Goal: Task Accomplishment & Management: Use online tool/utility

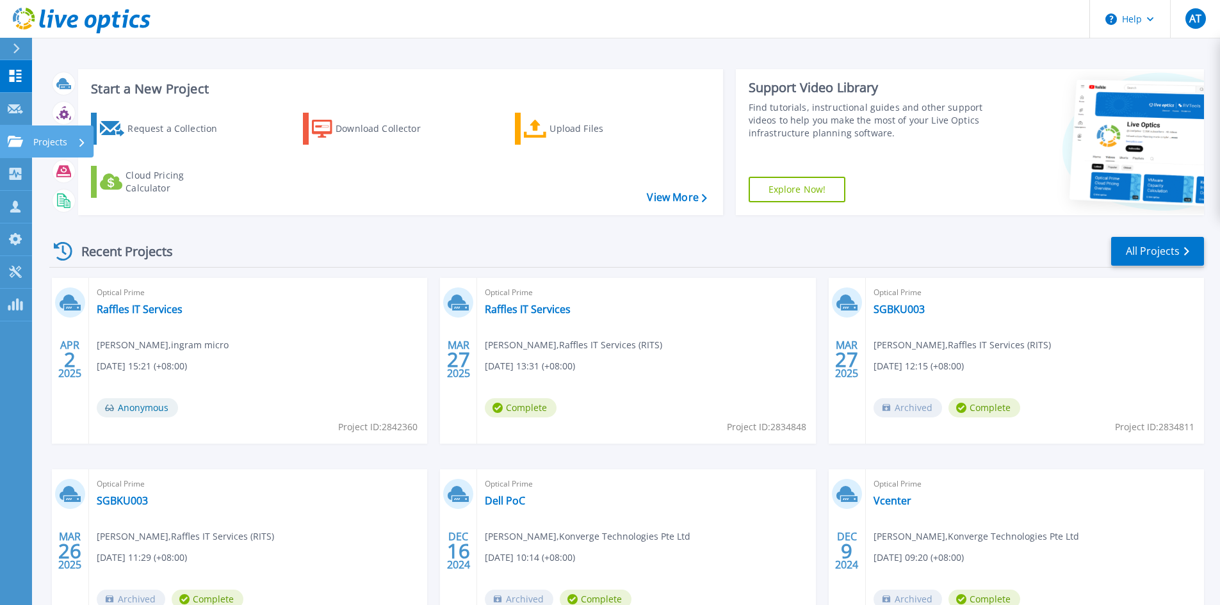
click at [78, 143] on div "Projects" at bounding box center [59, 142] width 53 height 33
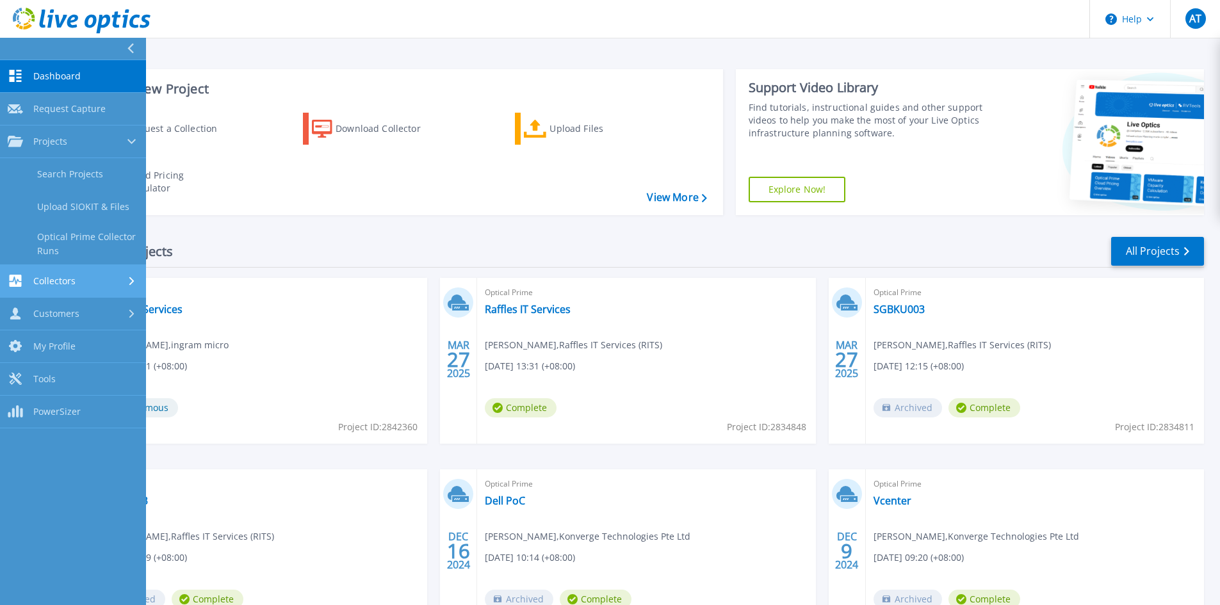
click at [112, 277] on div "Collectors" at bounding box center [73, 281] width 131 height 12
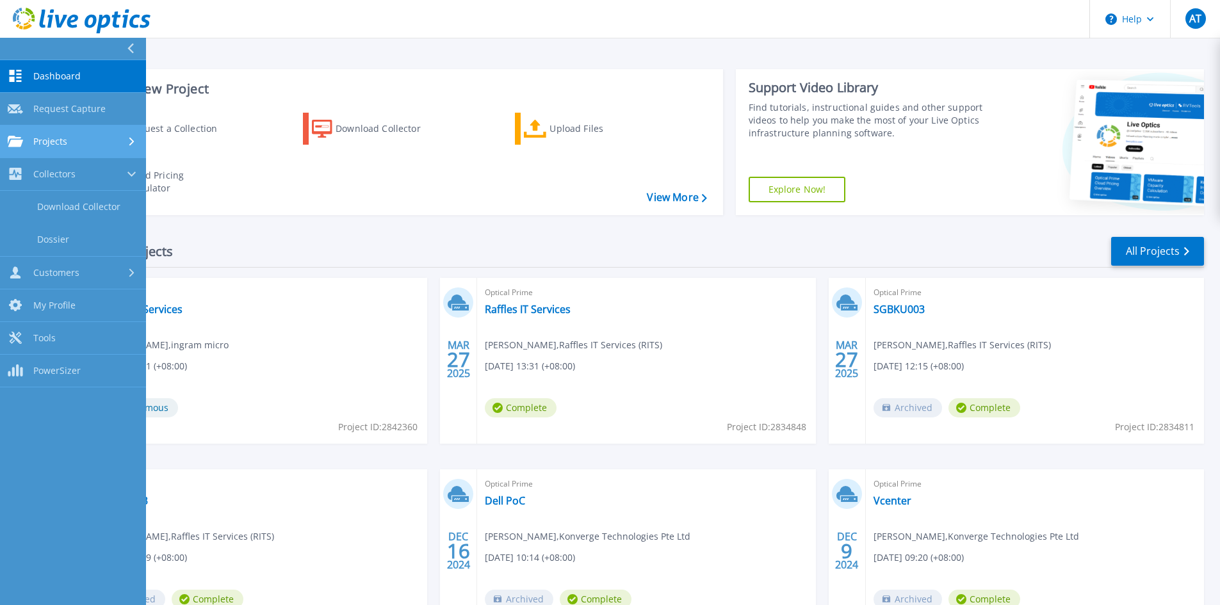
click at [106, 138] on div "Projects" at bounding box center [73, 142] width 131 height 12
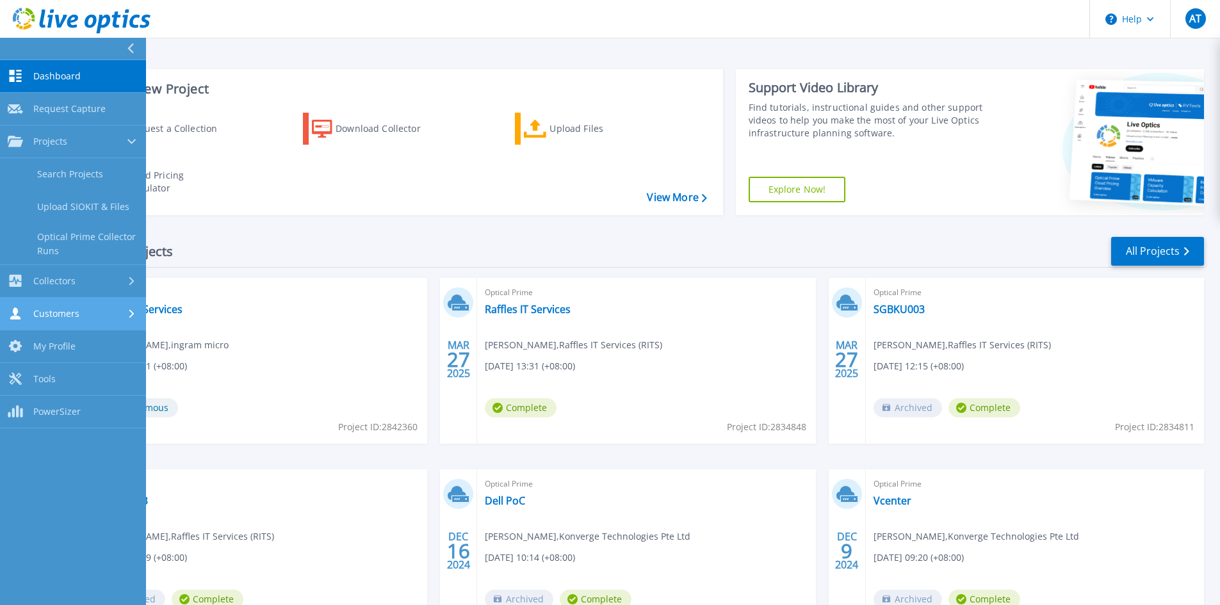
click at [83, 309] on div "Customers" at bounding box center [73, 313] width 131 height 12
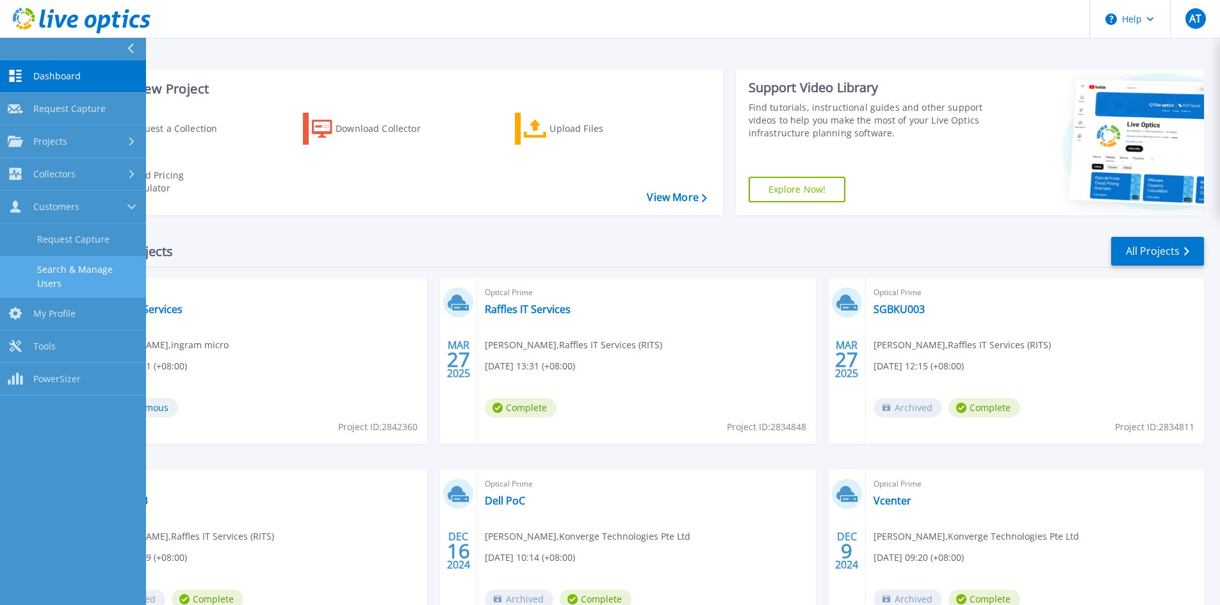
click at [101, 271] on link "Search & Manage Users" at bounding box center [73, 276] width 146 height 41
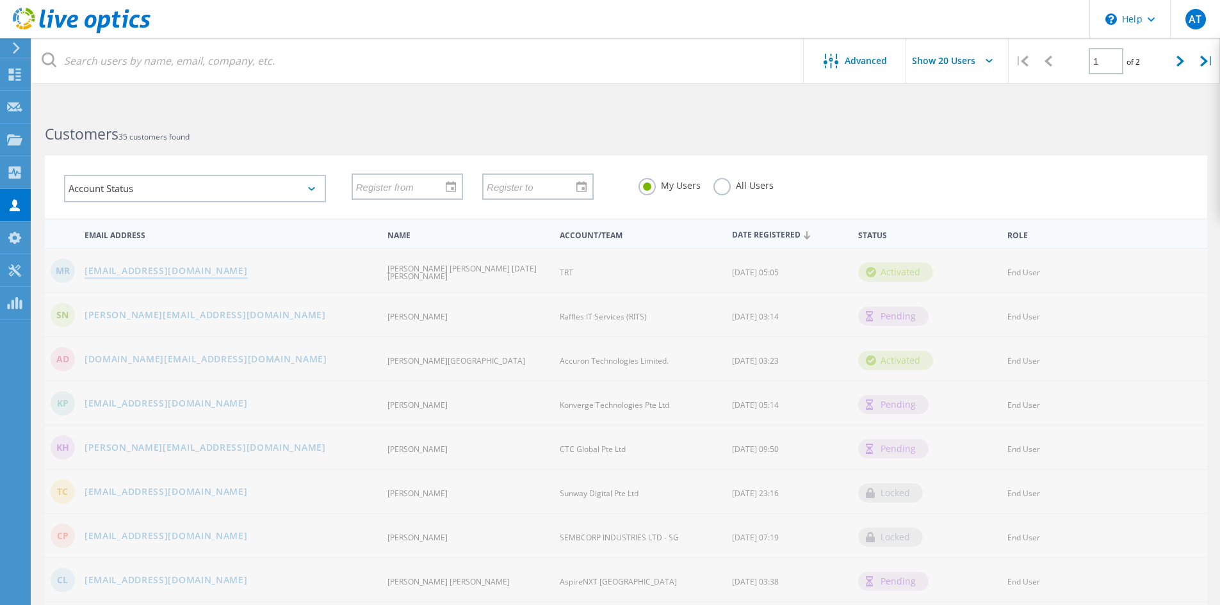
click at [119, 268] on link "manoj.segaran@trt.com" at bounding box center [166, 271] width 163 height 11
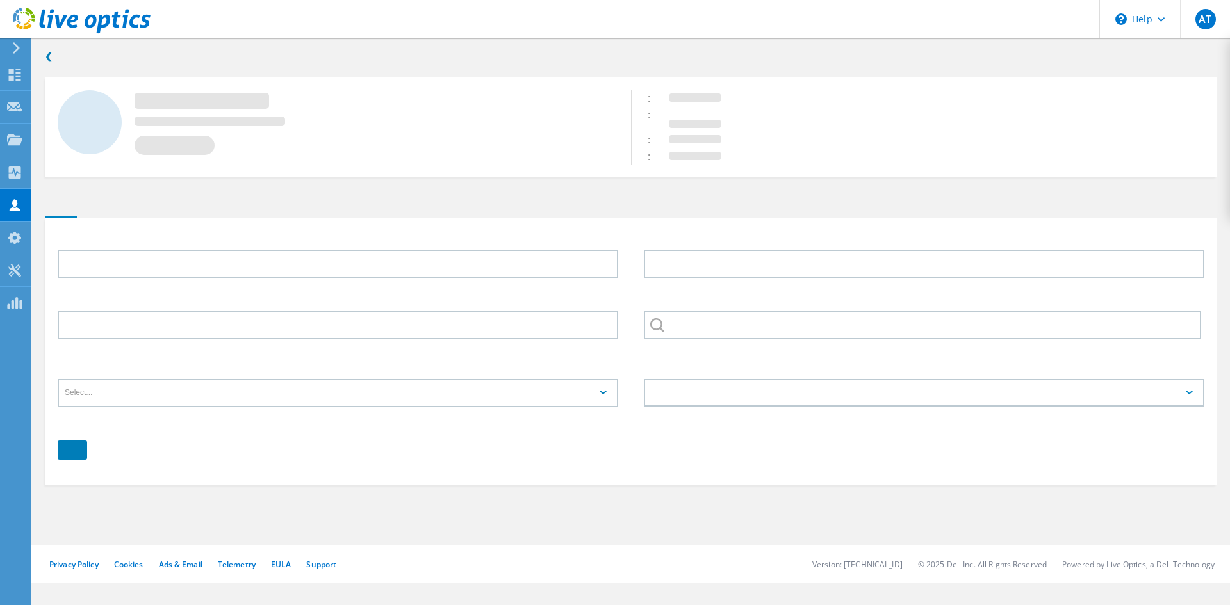
type input "Manoj Devan Pillai"
type input "Raja Segaran"
type input "TRT"
type input "English"
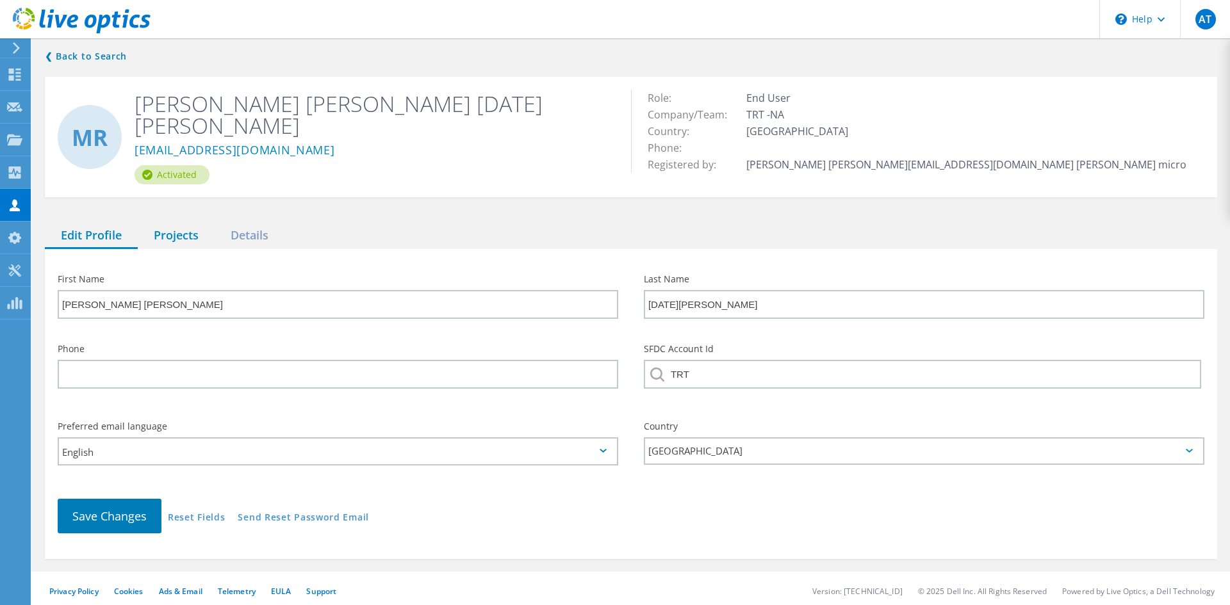
click at [182, 226] on div "Projects" at bounding box center [176, 236] width 77 height 26
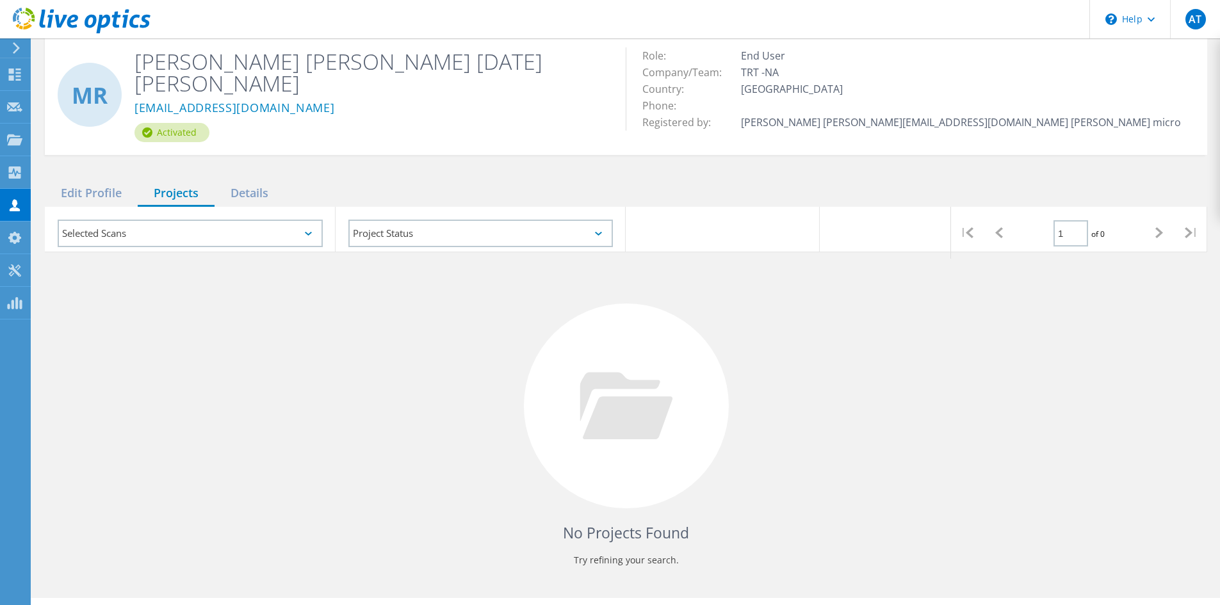
scroll to position [62, 0]
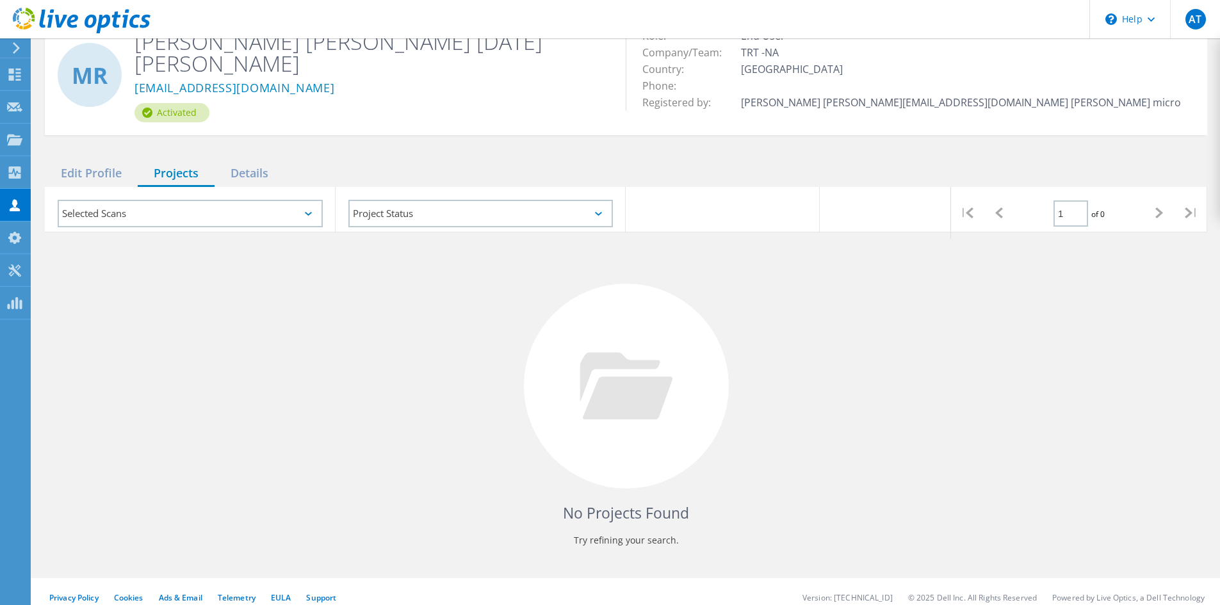
click at [250, 162] on div "Details" at bounding box center [250, 174] width 70 height 26
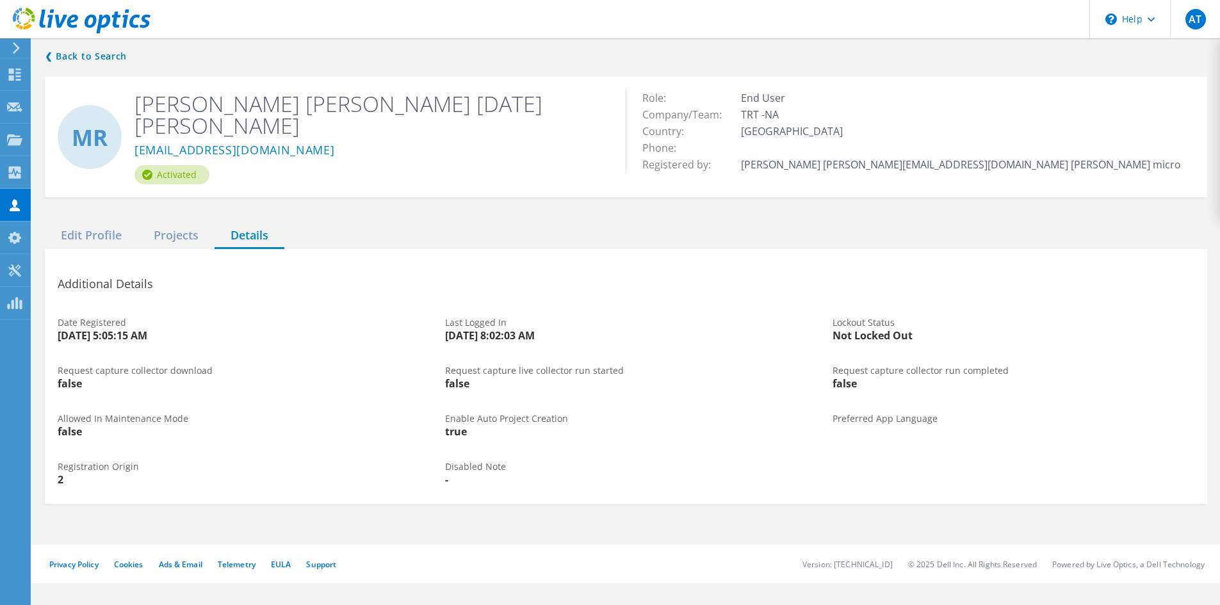
scroll to position [0, 0]
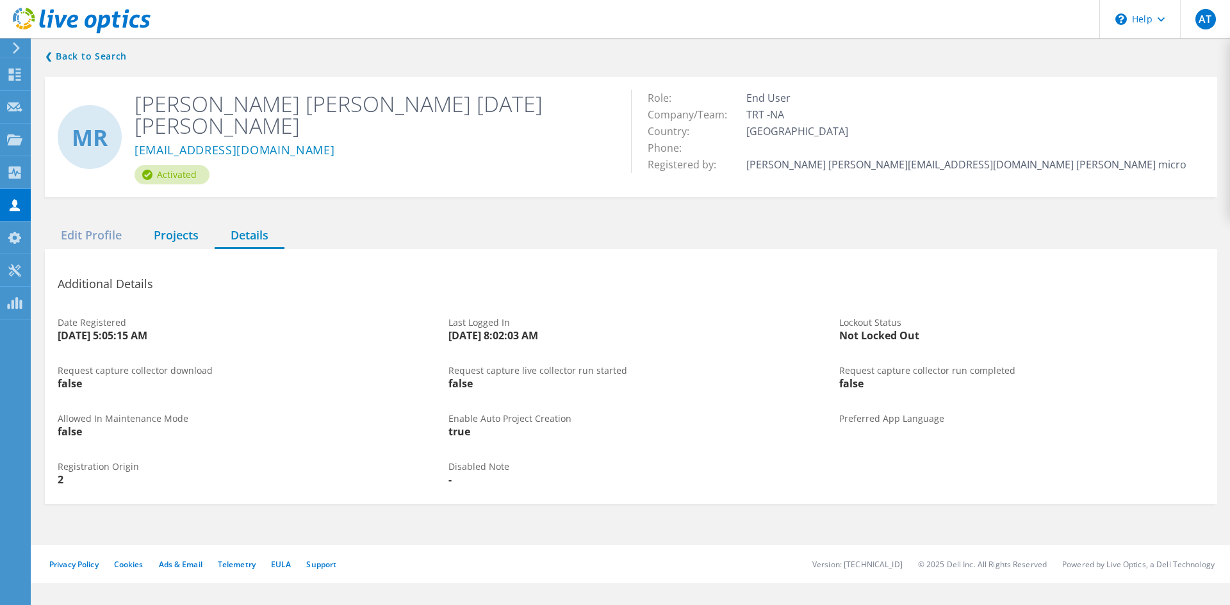
click at [177, 223] on div "Projects" at bounding box center [176, 236] width 77 height 26
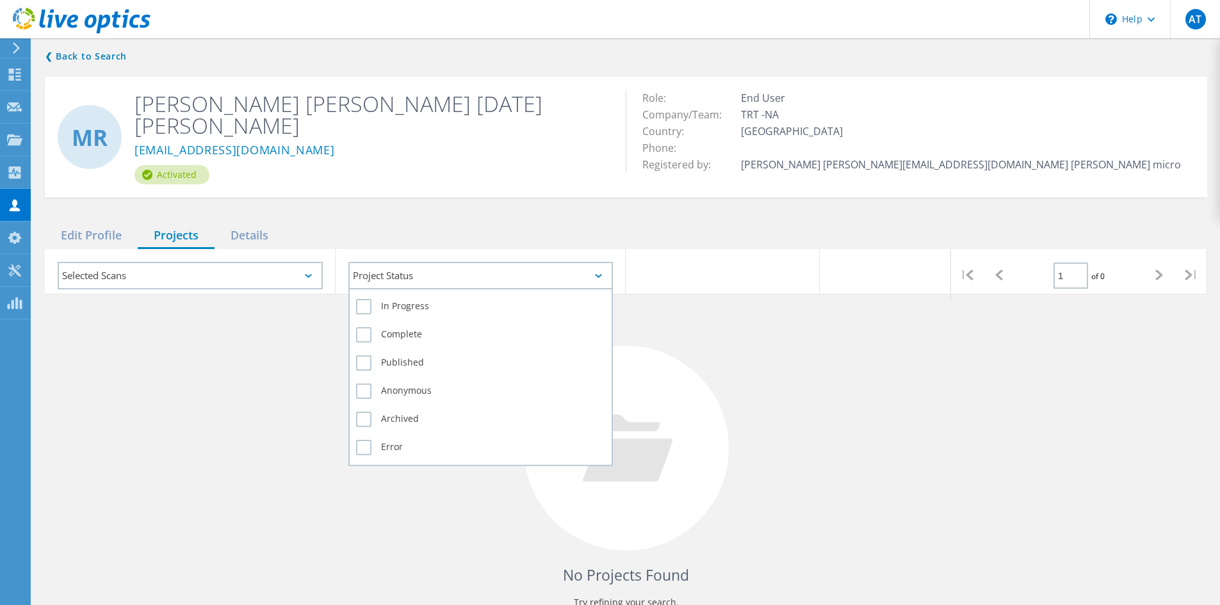
click at [492, 272] on div "Project Status" at bounding box center [480, 276] width 265 height 28
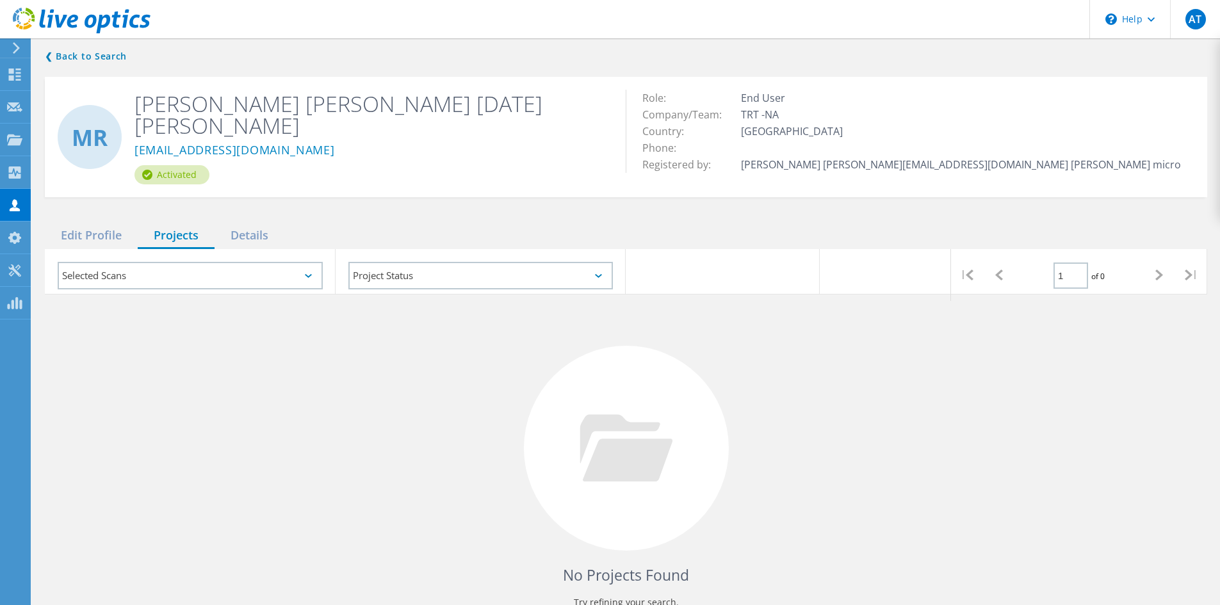
click at [217, 397] on div "No Projects Found Try refining your search." at bounding box center [626, 460] width 1163 height 331
click at [257, 264] on div "Selected Scans" at bounding box center [190, 276] width 265 height 28
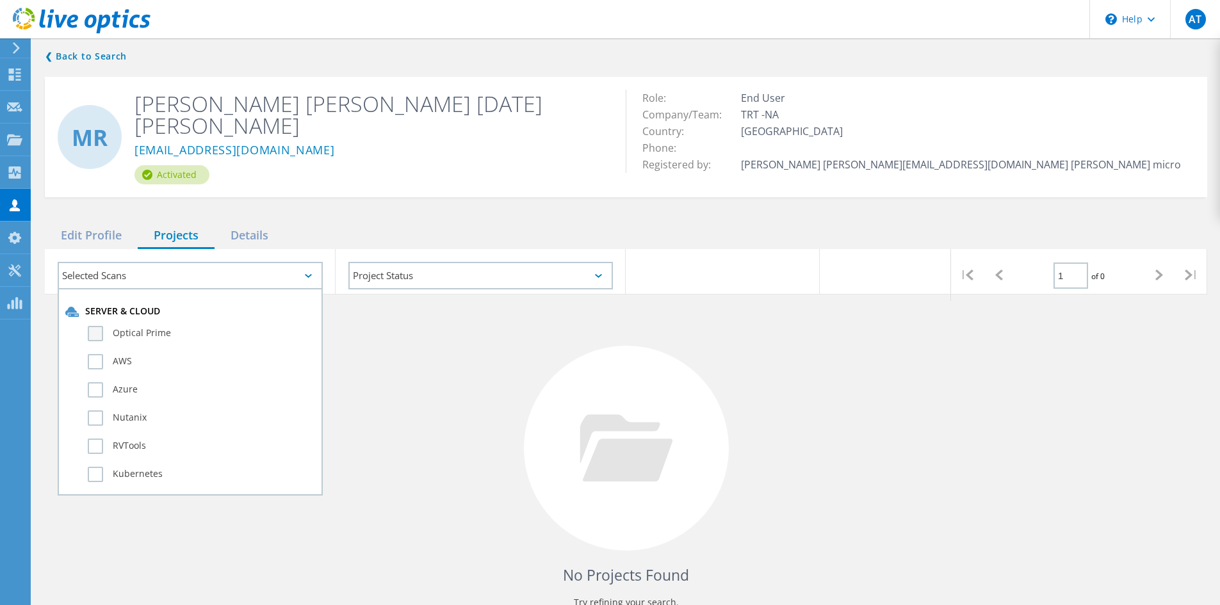
click at [93, 326] on label "Optical Prime" at bounding box center [201, 333] width 227 height 15
click at [0, 0] on input "Optical Prime" at bounding box center [0, 0] width 0 height 0
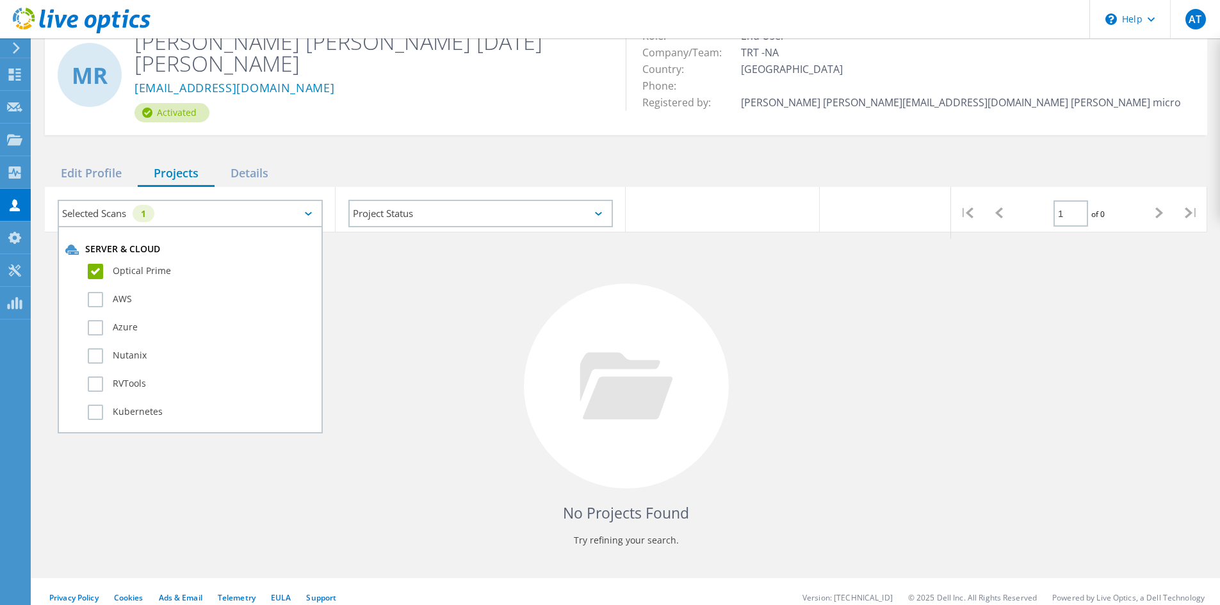
click at [106, 264] on label "Optical Prime" at bounding box center [201, 271] width 227 height 15
click at [0, 0] on input "Optical Prime" at bounding box center [0, 0] width 0 height 0
click at [97, 377] on label "RVTools" at bounding box center [201, 384] width 227 height 15
click at [0, 0] on input "RVTools" at bounding box center [0, 0] width 0 height 0
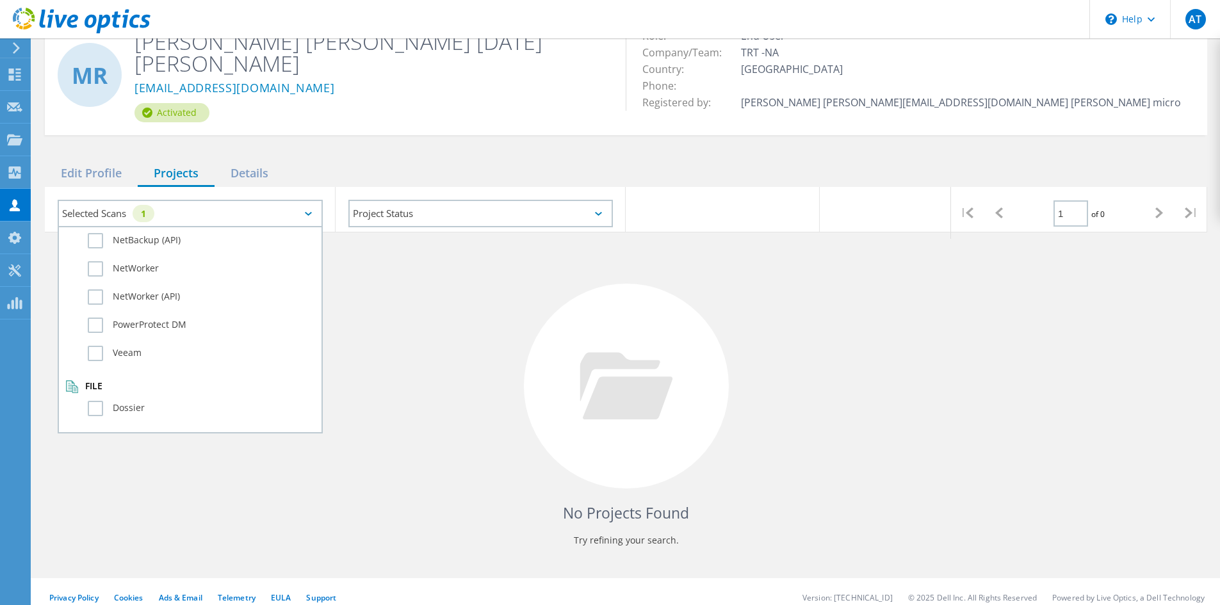
click at [420, 419] on div "No Projects Found Try refining your search." at bounding box center [626, 398] width 1163 height 331
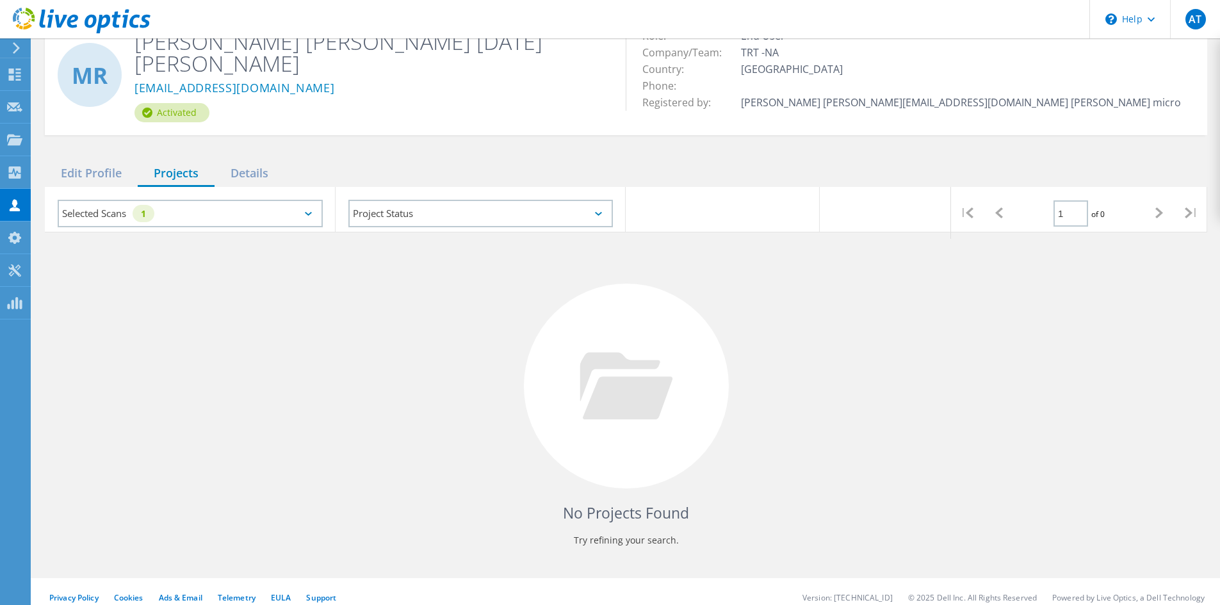
click at [607, 441] on div at bounding box center [626, 386] width 205 height 205
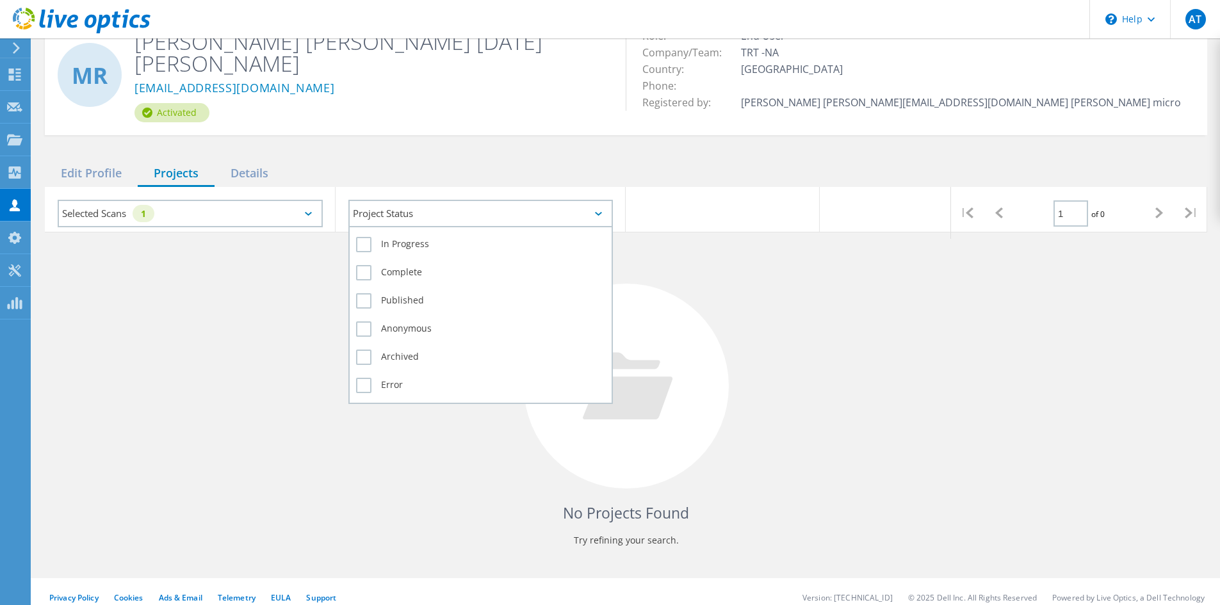
click at [477, 209] on div "Project Status" at bounding box center [480, 214] width 265 height 28
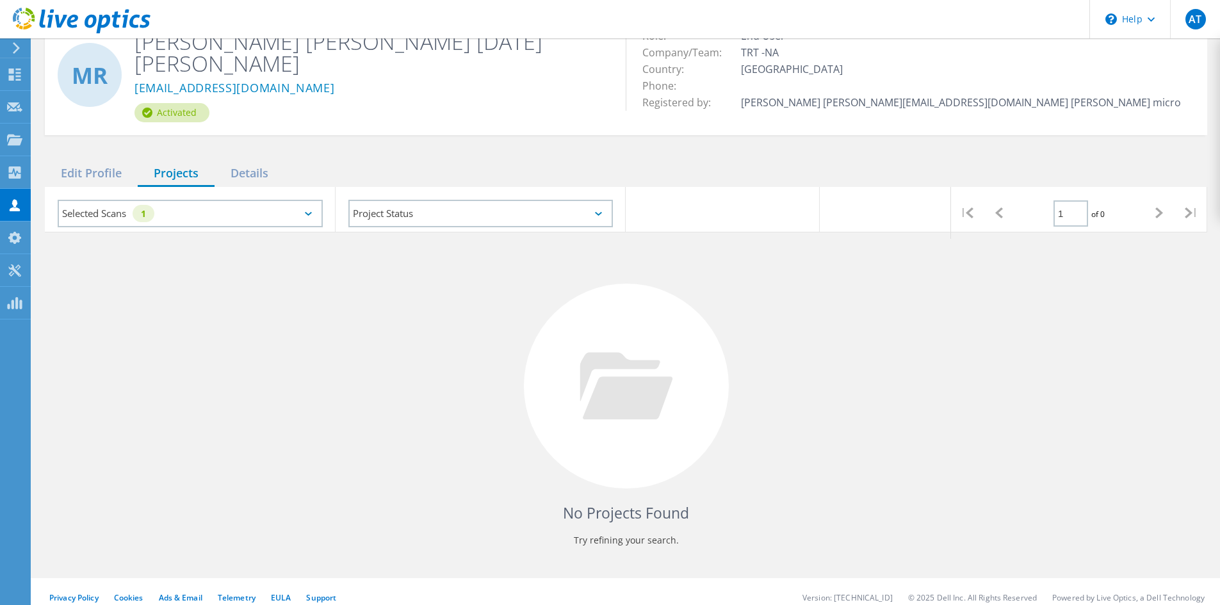
click at [803, 310] on div "No Projects Found Try refining your search." at bounding box center [626, 398] width 1163 height 331
click at [257, 161] on div "Details" at bounding box center [250, 174] width 70 height 26
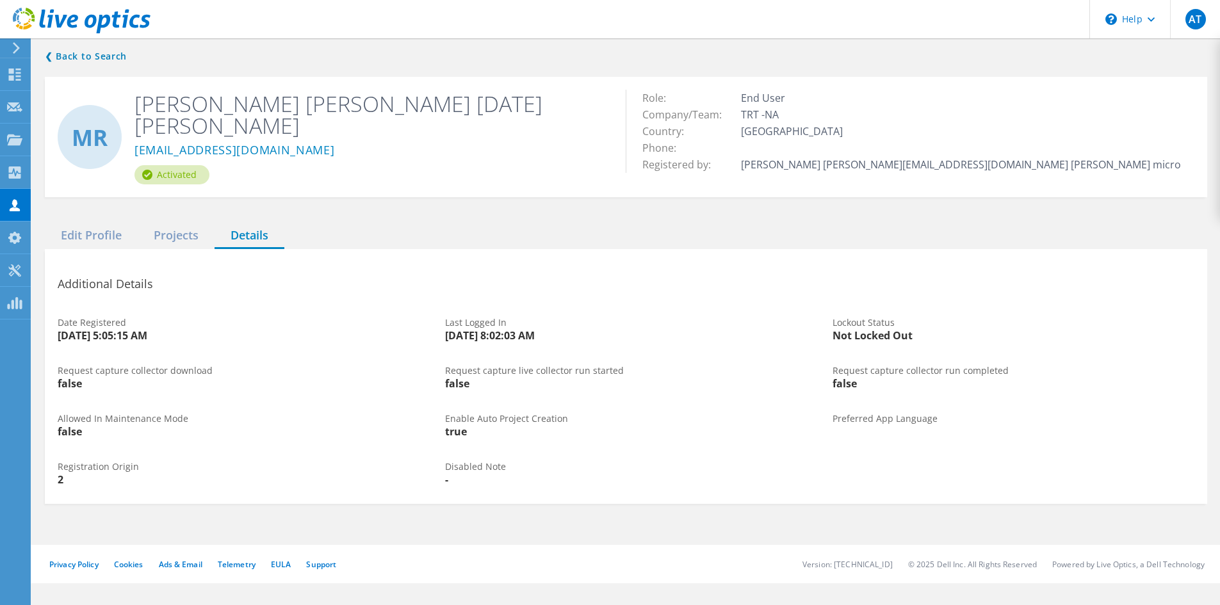
scroll to position [0, 0]
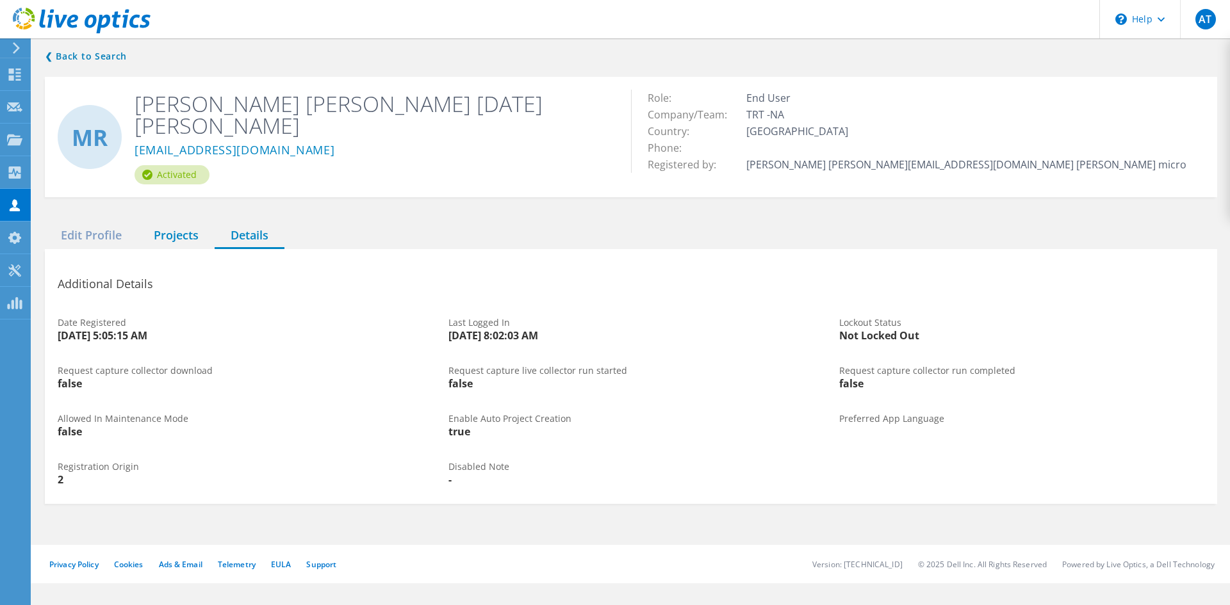
click at [163, 225] on div "Projects" at bounding box center [176, 236] width 77 height 26
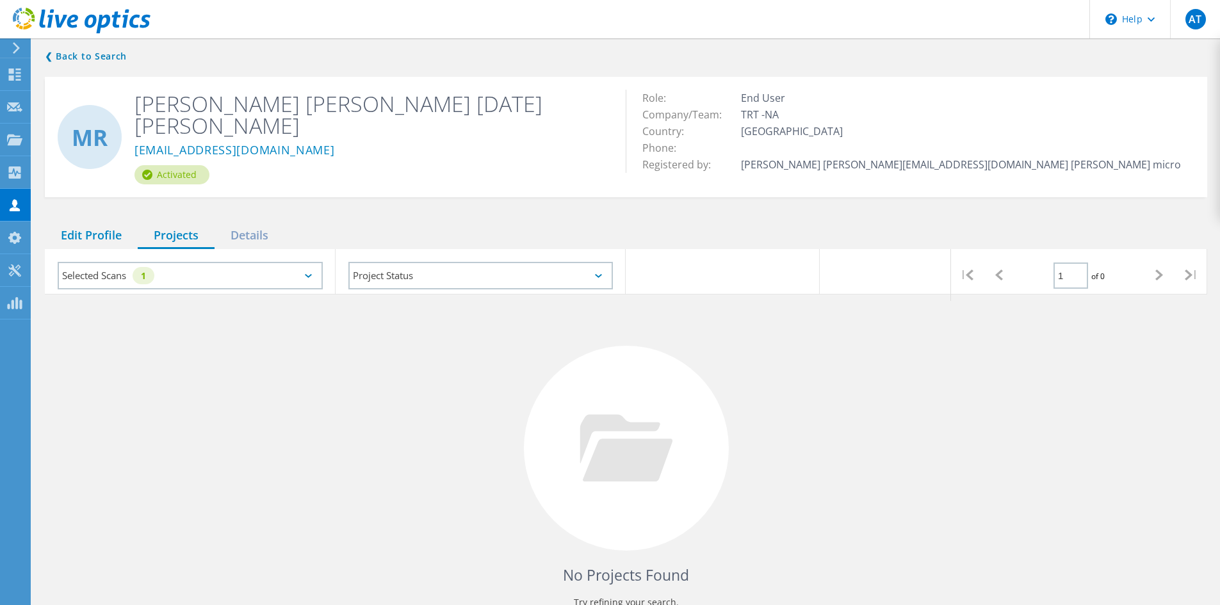
click at [93, 223] on div "Edit Profile" at bounding box center [91, 236] width 93 height 26
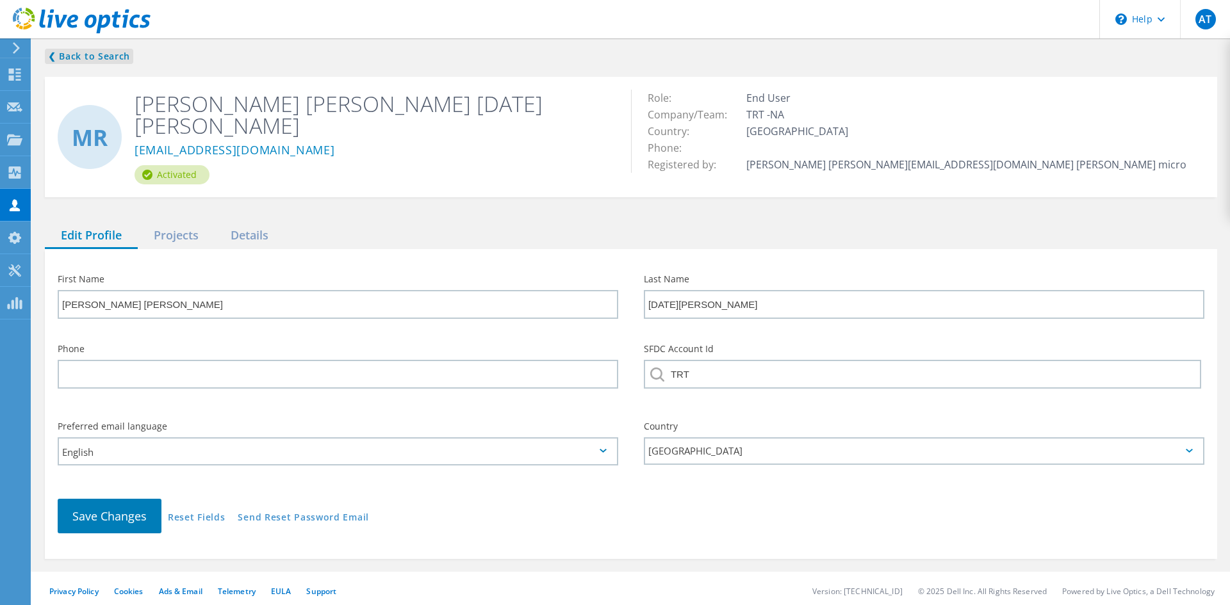
click at [72, 53] on link "❮ Back to Search" at bounding box center [89, 56] width 88 height 15
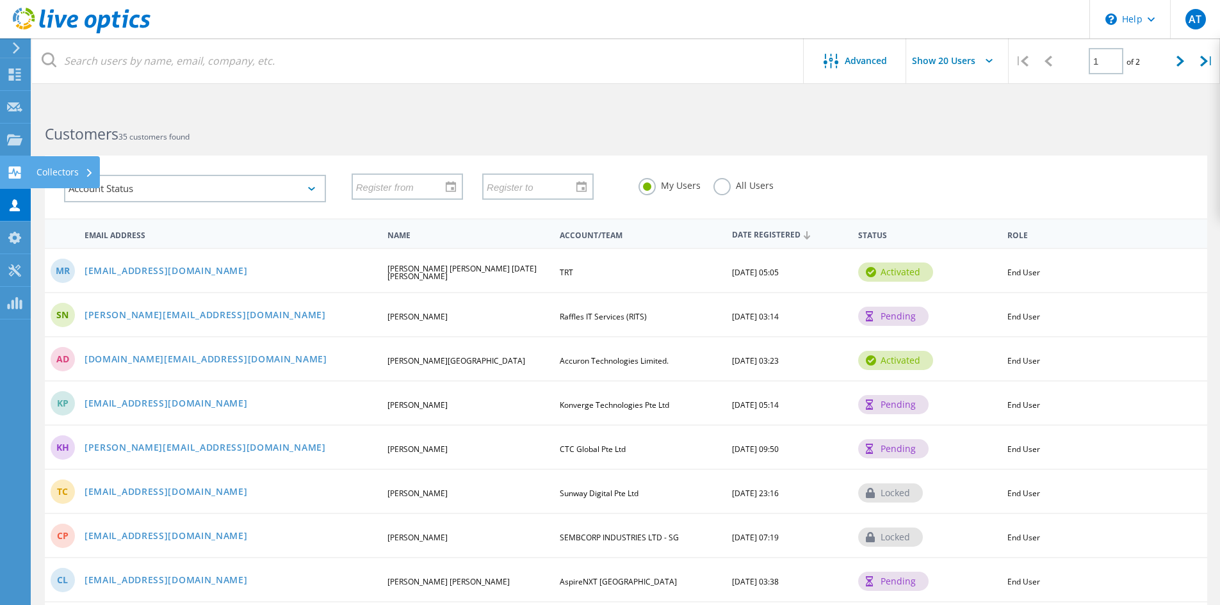
click at [77, 169] on div "Collectors" at bounding box center [65, 172] width 57 height 9
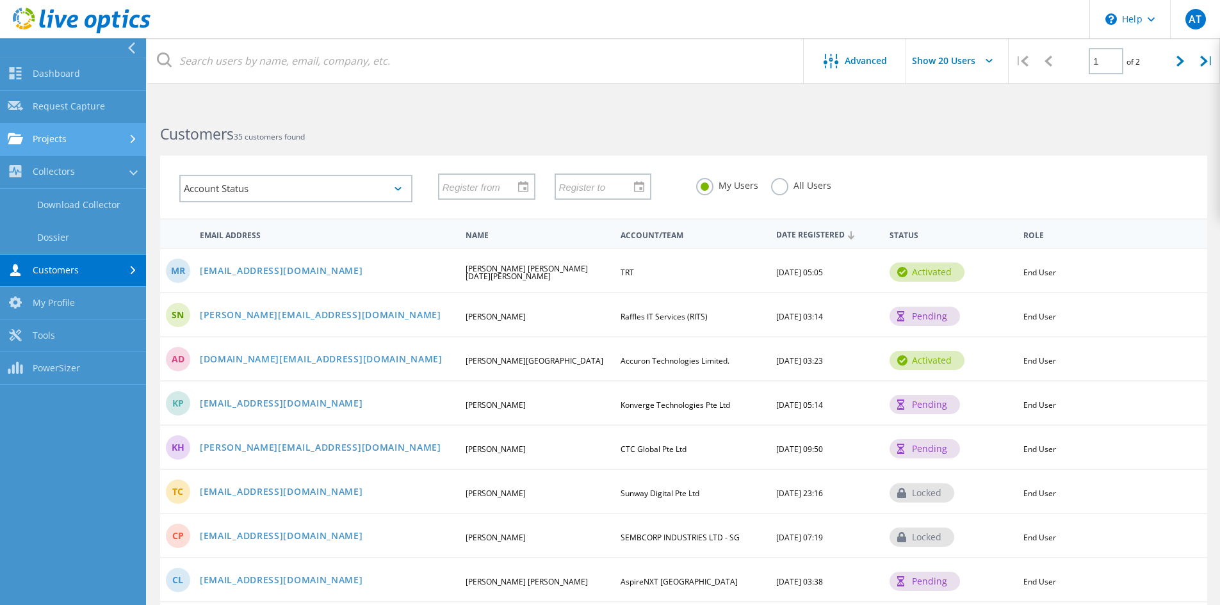
click at [119, 140] on link "Projects" at bounding box center [73, 140] width 146 height 33
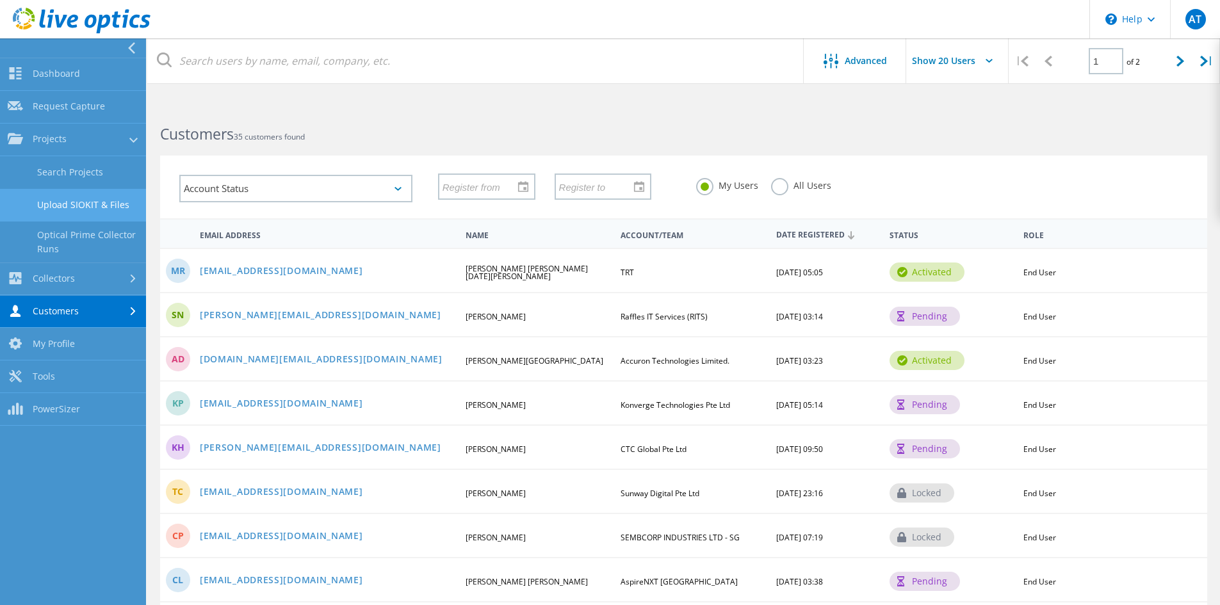
click at [100, 204] on link "Upload SIOKIT & Files" at bounding box center [73, 205] width 146 height 33
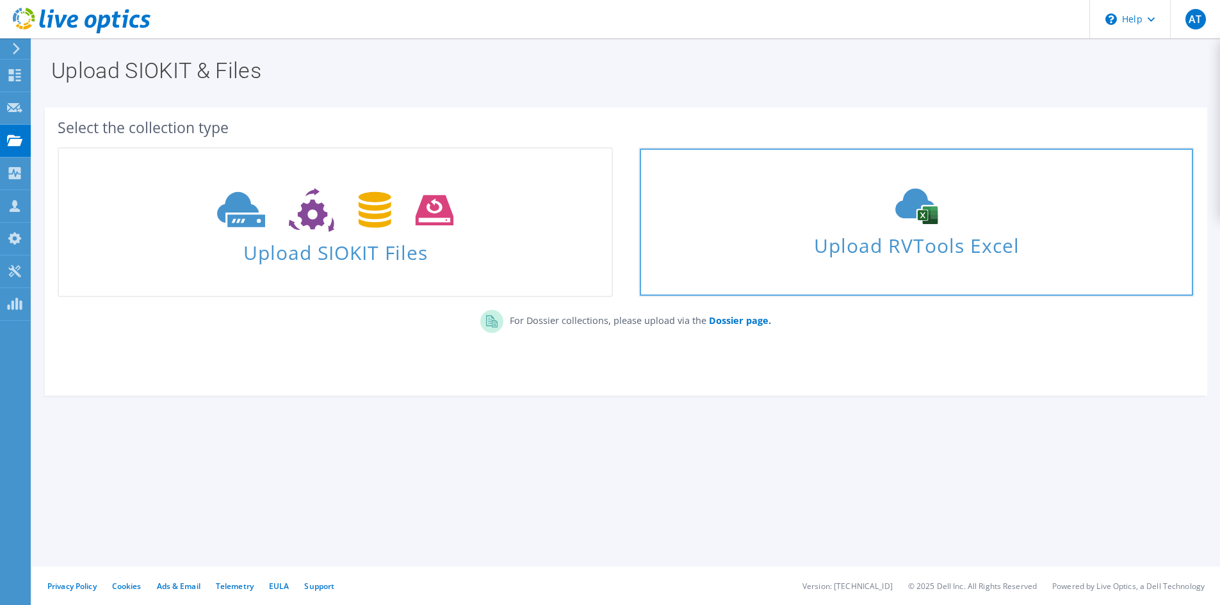
click at [902, 242] on span "Upload RVTools Excel" at bounding box center [916, 243] width 553 height 28
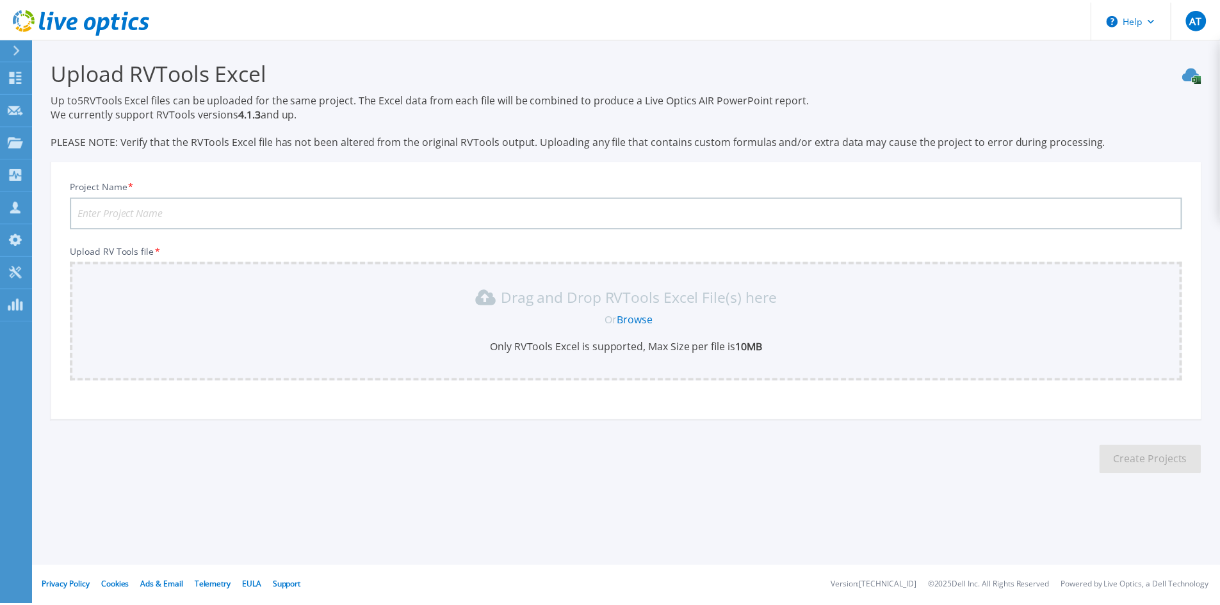
scroll to position [8, 0]
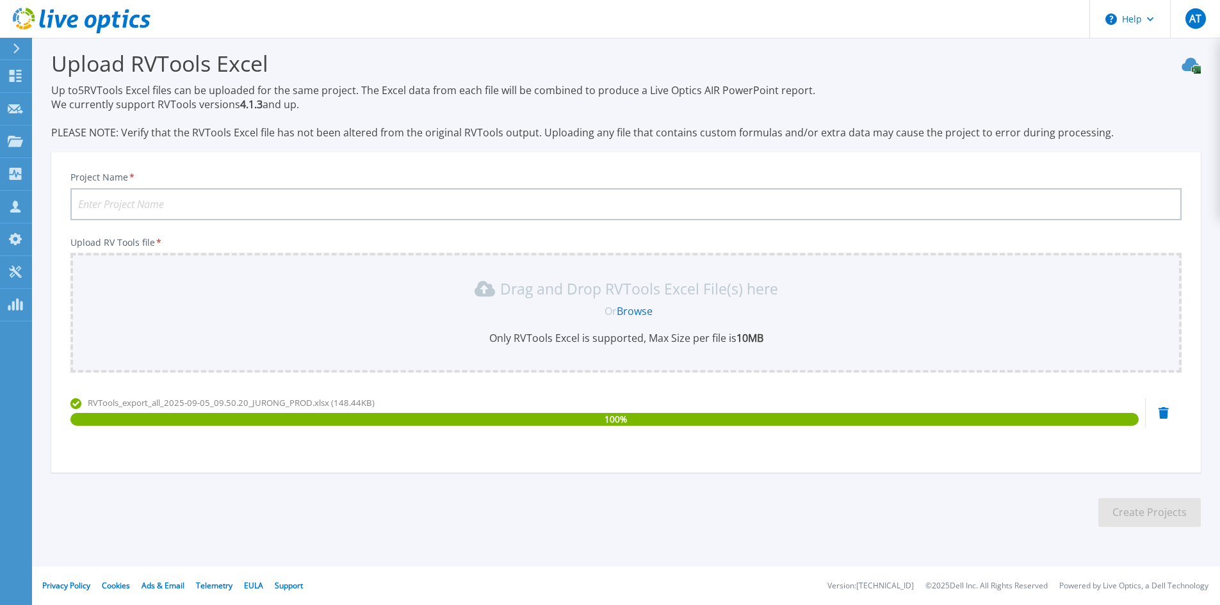
click at [640, 308] on link "Browse" at bounding box center [635, 311] width 36 height 14
click at [126, 197] on input "Project Name *" at bounding box center [625, 204] width 1111 height 32
click at [156, 195] on input "Project Name *" at bounding box center [625, 204] width 1111 height 32
type input "RTR-Prod"
click at [1138, 513] on button "Create Projects" at bounding box center [1150, 512] width 102 height 29
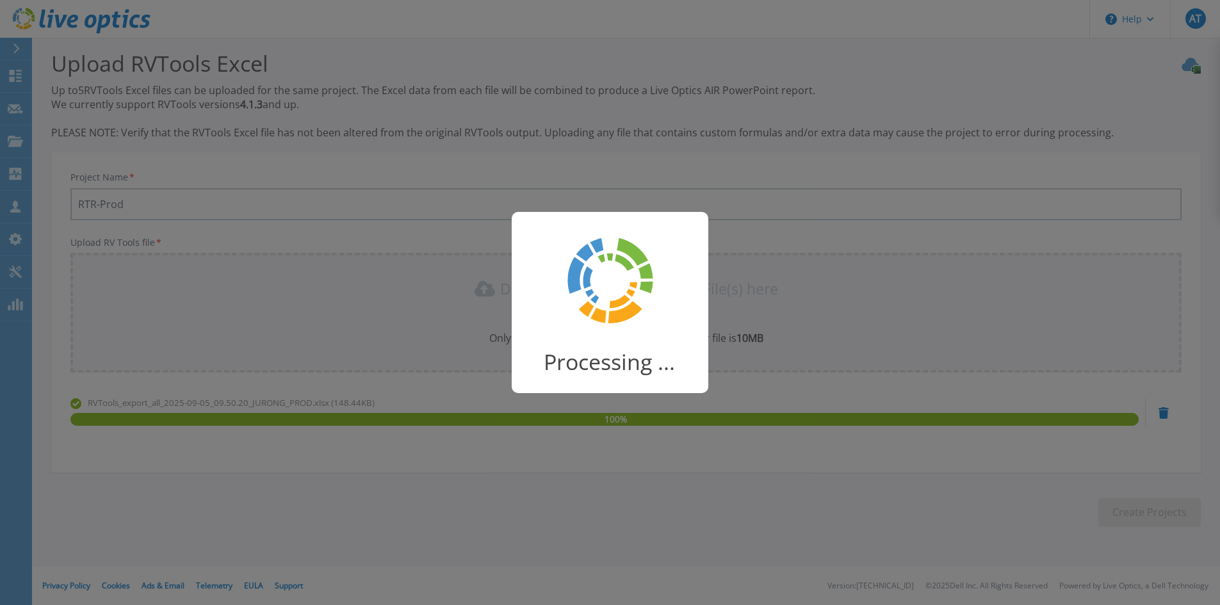
scroll to position [3, 0]
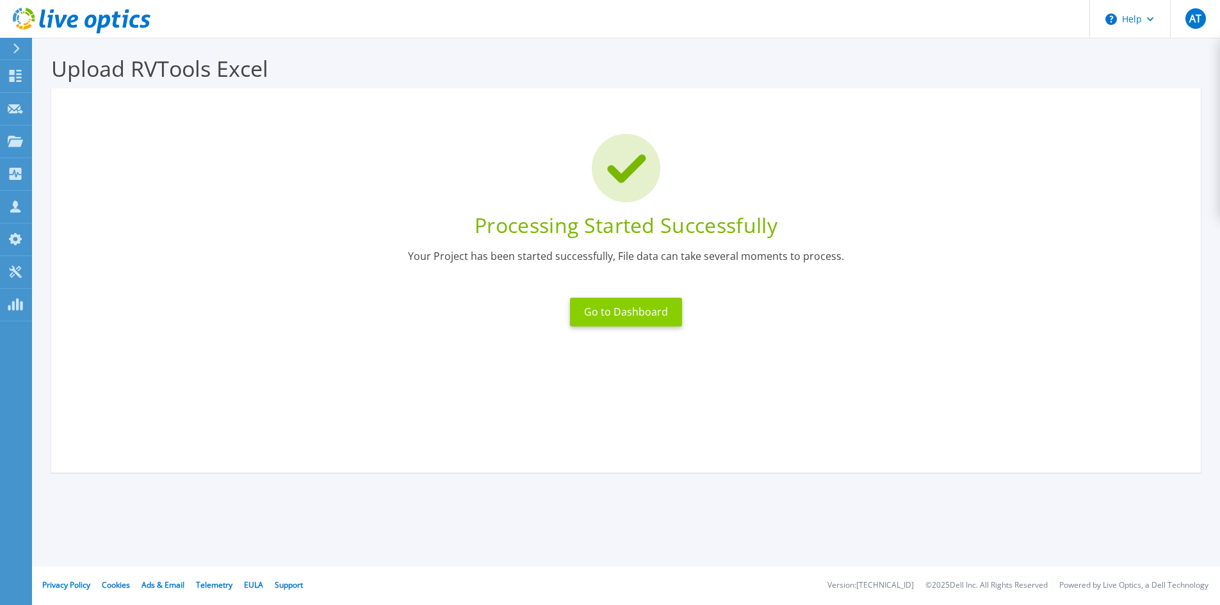
click at [639, 315] on button "Go to Dashboard" at bounding box center [626, 312] width 112 height 29
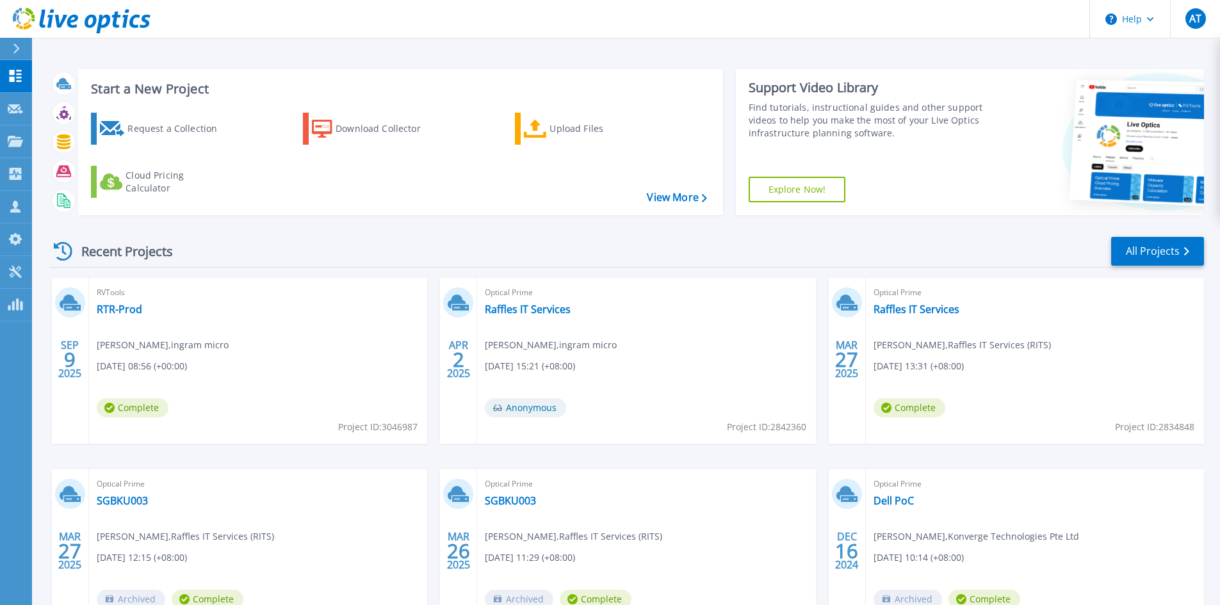
click at [147, 345] on span "[PERSON_NAME] , [PERSON_NAME] micro" at bounding box center [163, 345] width 132 height 14
click at [113, 308] on link "RTR-Prod" at bounding box center [119, 309] width 45 height 13
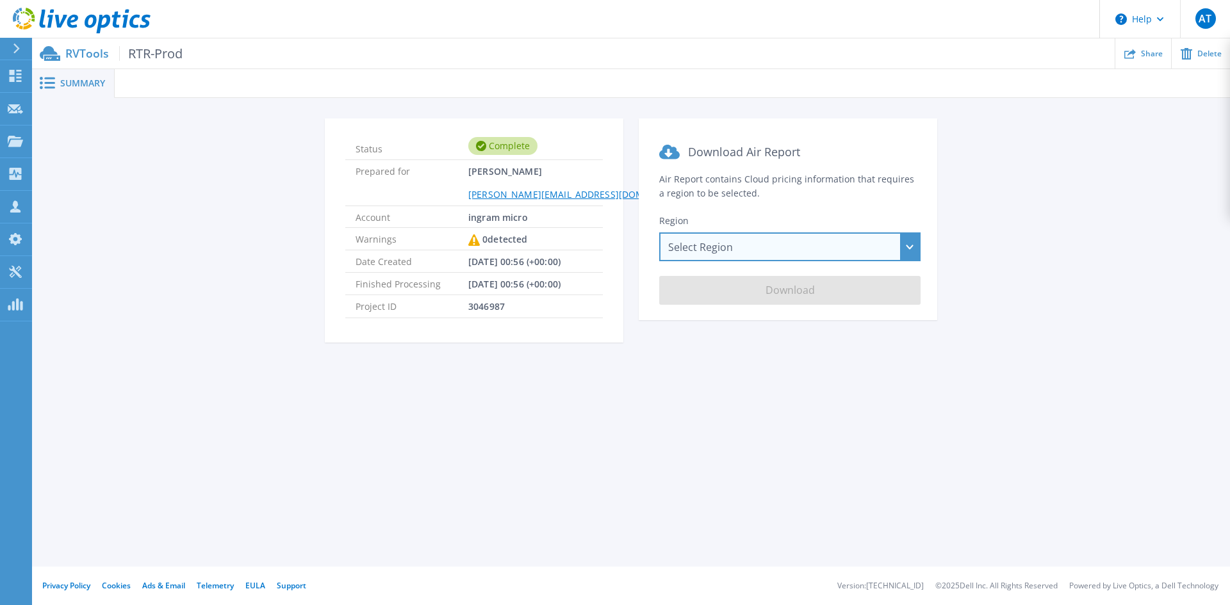
click at [811, 252] on div "Select Region Asia Pacific (Hong Kong) Asia Pacific (Mumbai) Asia Pacific (Seou…" at bounding box center [789, 247] width 261 height 29
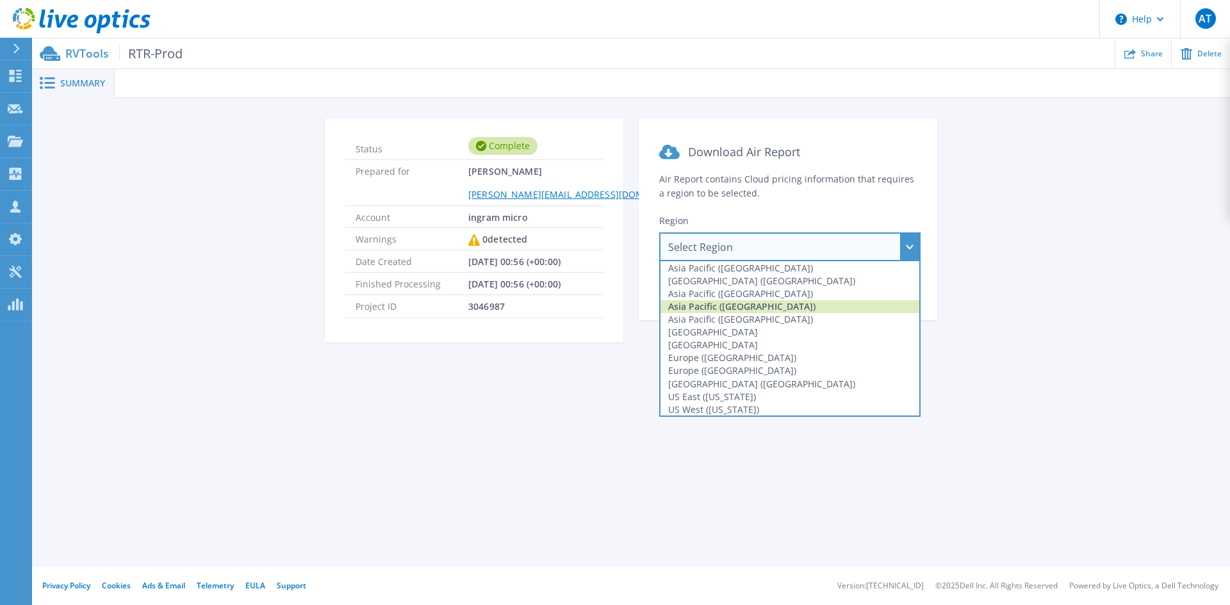
click at [754, 306] on div "Asia Pacific (Singapore)" at bounding box center [789, 306] width 259 height 13
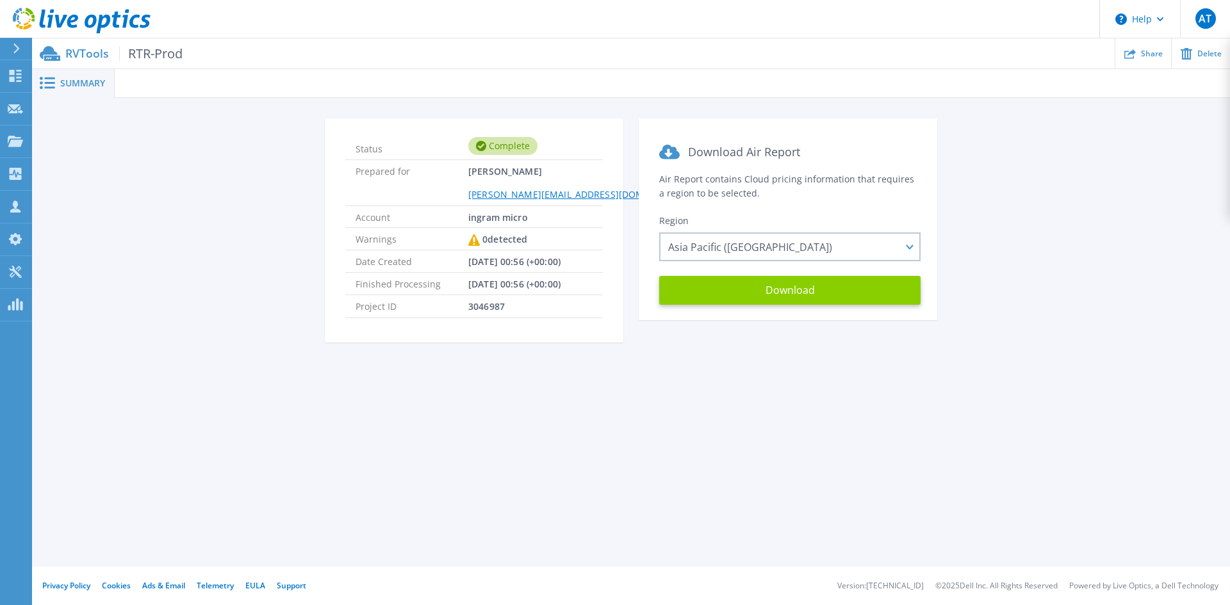
click at [833, 290] on button "Download" at bounding box center [789, 290] width 261 height 29
click at [44, 81] on icon at bounding box center [47, 83] width 15 height 12
click at [389, 231] on span "Warnings" at bounding box center [412, 239] width 113 height 22
click at [405, 314] on span "Project ID" at bounding box center [412, 306] width 113 height 22
click at [49, 84] on rect at bounding box center [49, 83] width 11 height 2
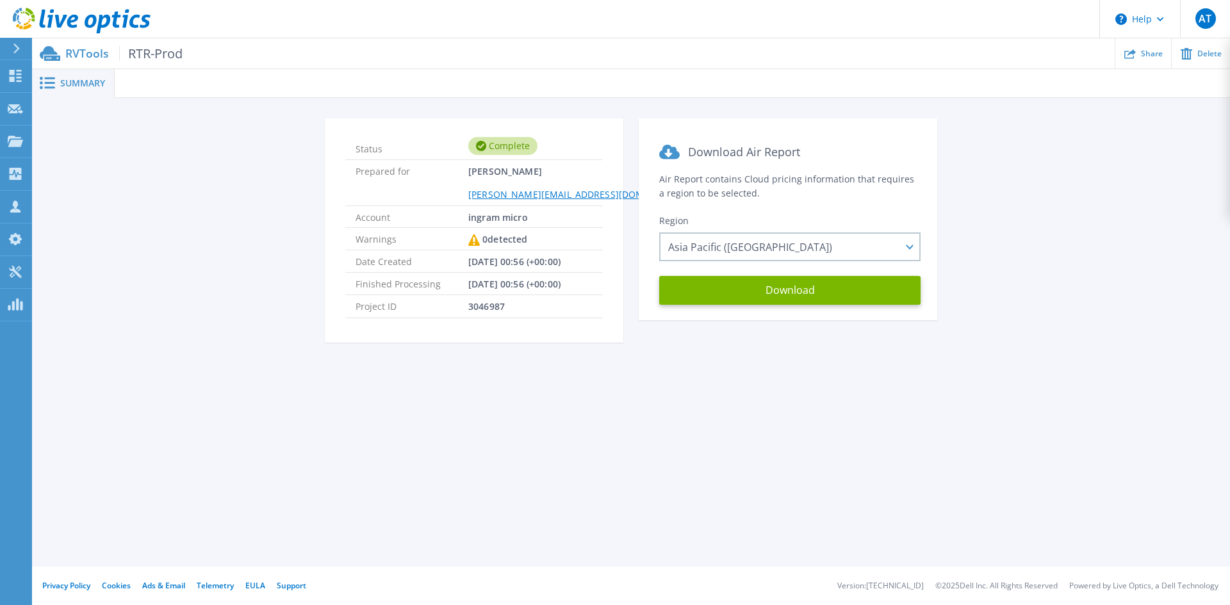
click at [92, 81] on span "Summary" at bounding box center [82, 83] width 45 height 9
click at [163, 54] on span "RTR-Prod" at bounding box center [150, 53] width 63 height 15
click at [53, 71] on p "Dashboard" at bounding box center [56, 76] width 47 height 33
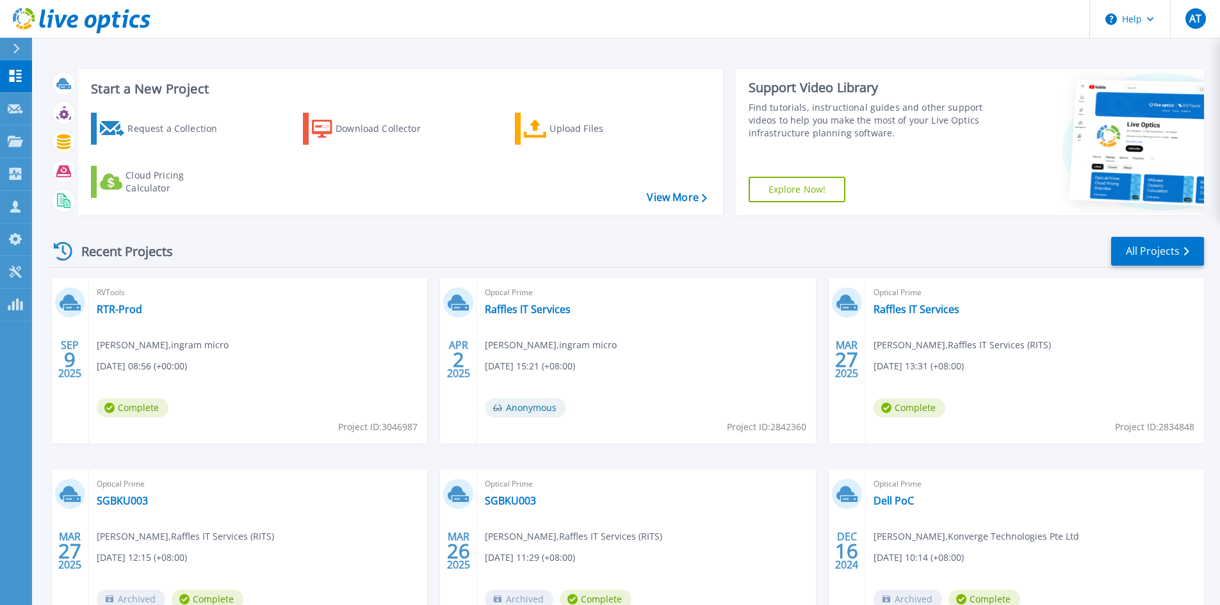
scroll to position [85, 0]
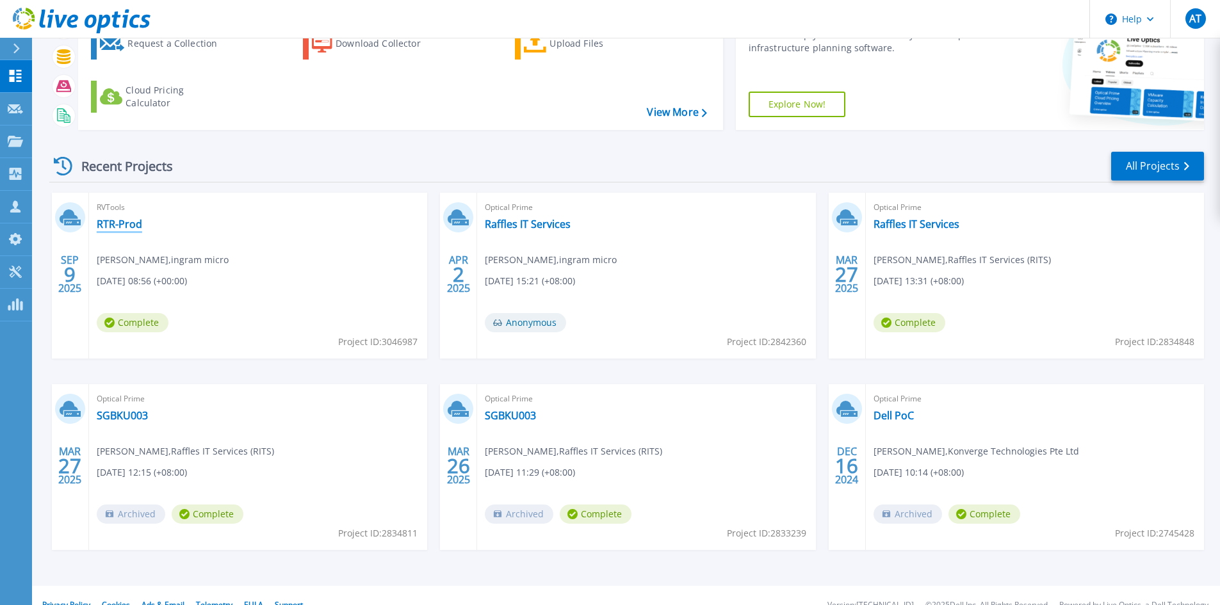
click at [129, 223] on link "RTR-Prod" at bounding box center [119, 224] width 45 height 13
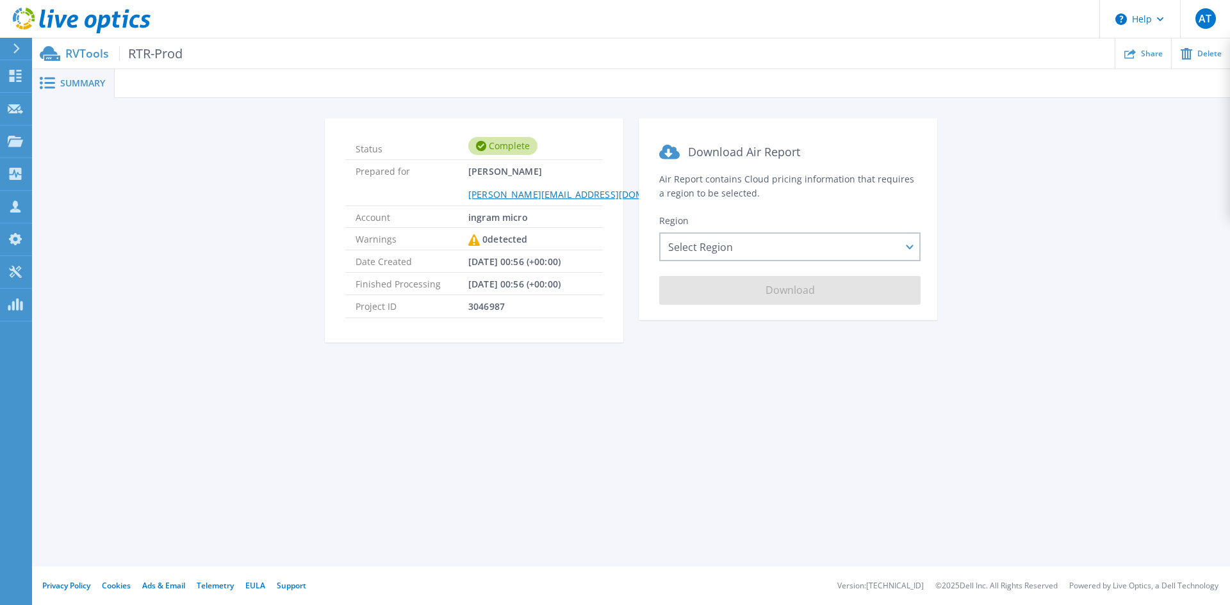
click at [161, 42] on div "RVTools RTR-Prod Share Delete" at bounding box center [631, 53] width 1198 height 30
click at [71, 175] on p "Collectors" at bounding box center [54, 174] width 42 height 33
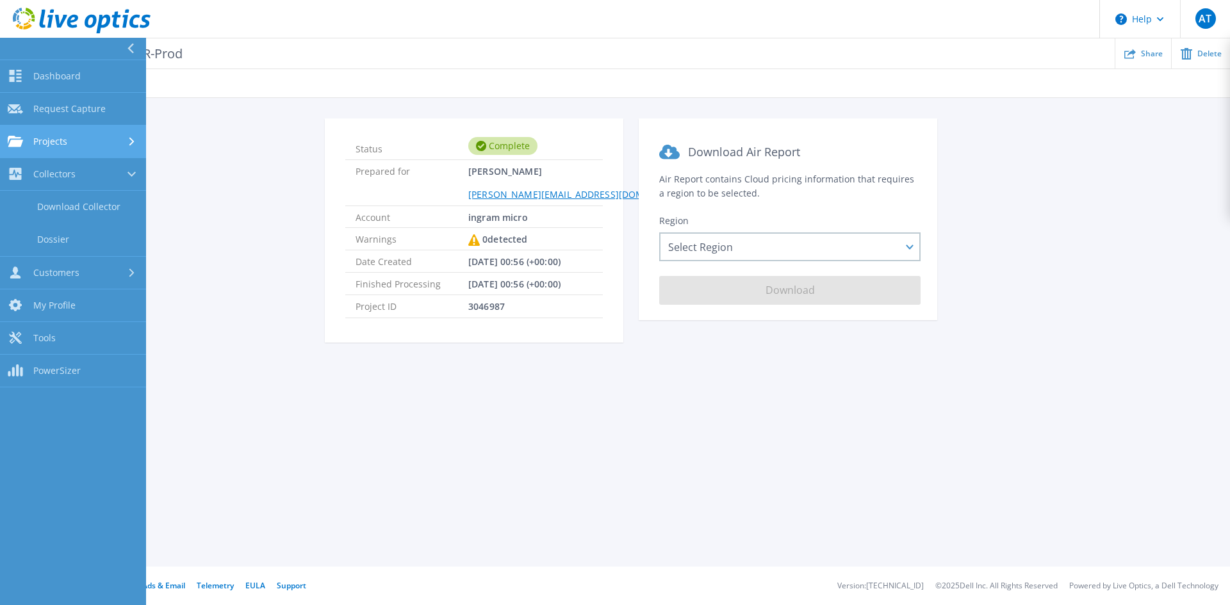
click at [85, 138] on div "Projects" at bounding box center [73, 142] width 131 height 12
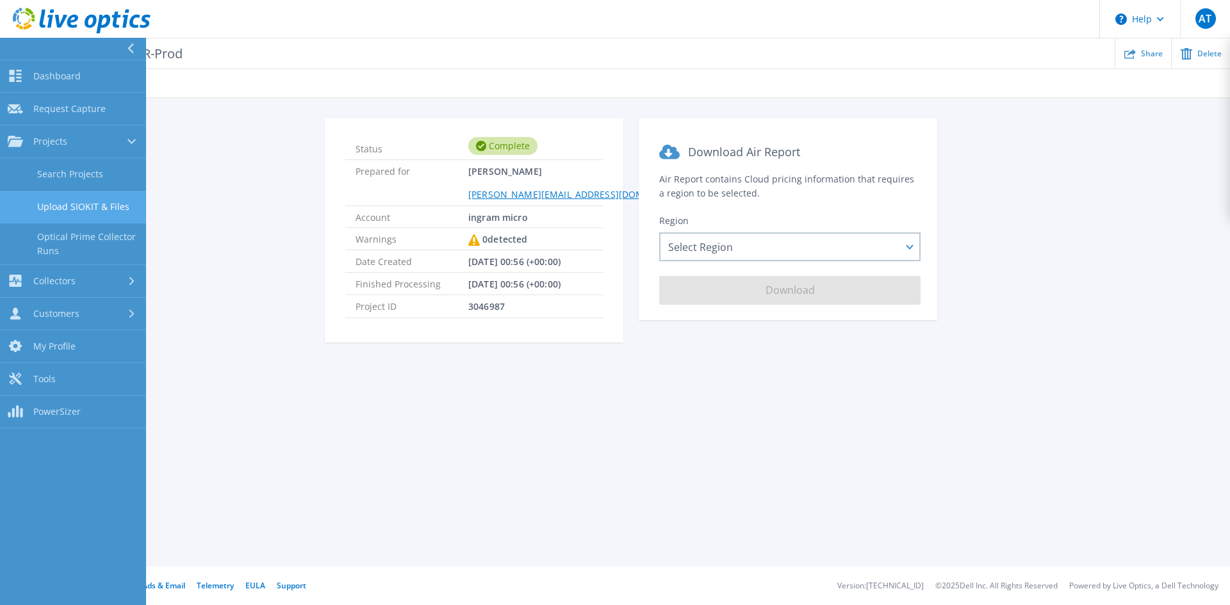
click at [97, 203] on link "Upload SIOKIT & Files" at bounding box center [73, 207] width 146 height 33
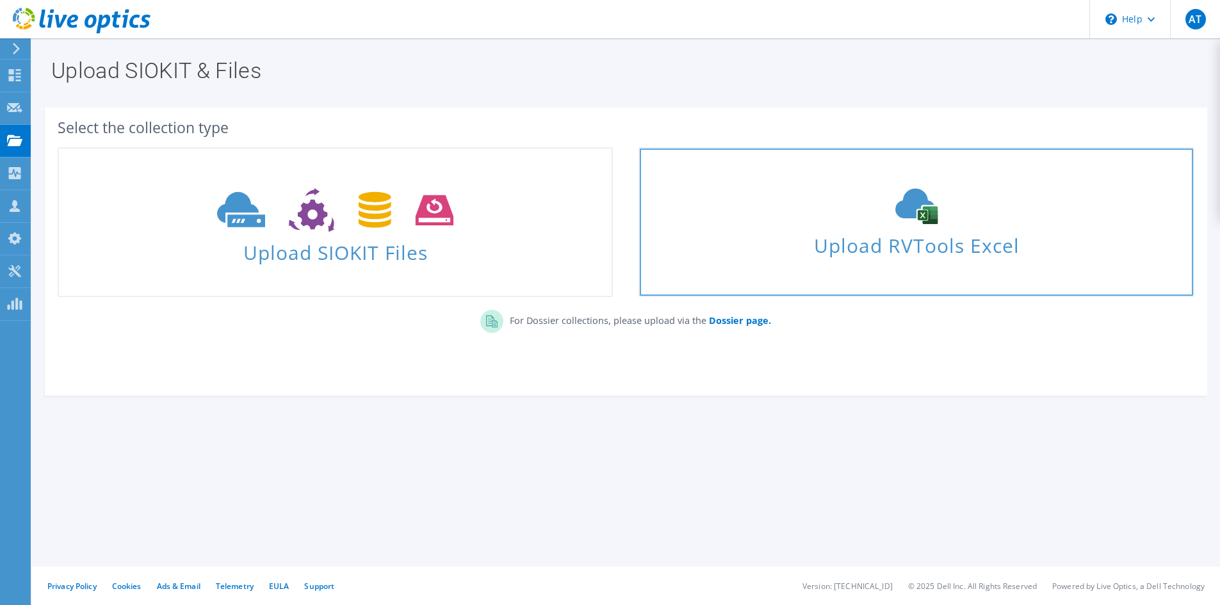
click at [874, 229] on span "Upload RVTools Excel" at bounding box center [916, 243] width 553 height 28
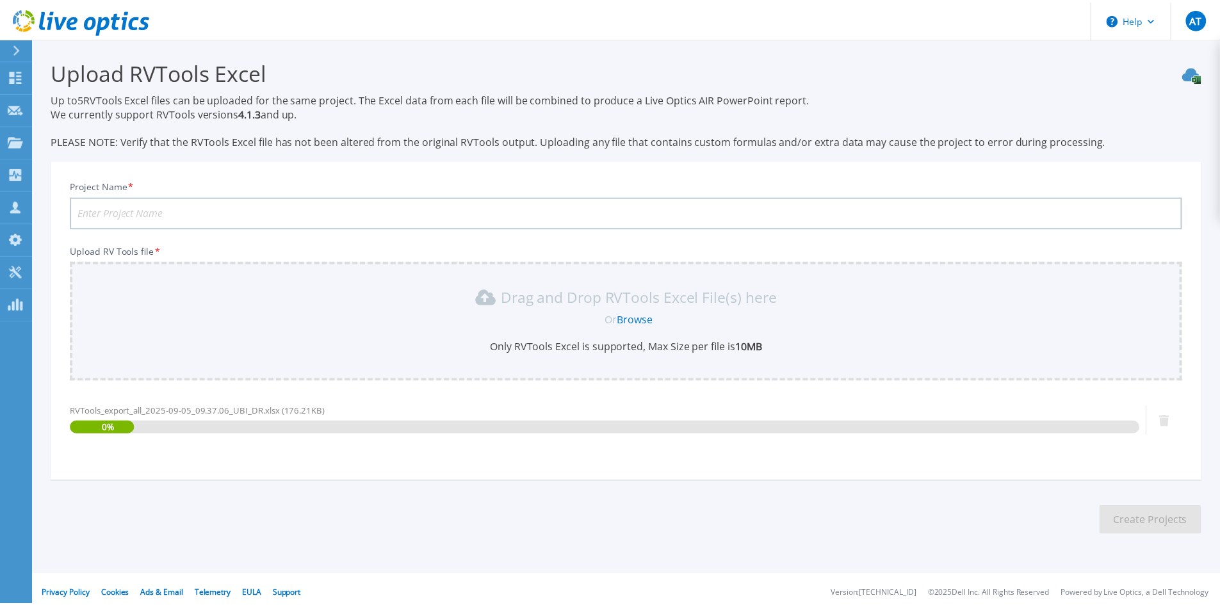
scroll to position [8, 0]
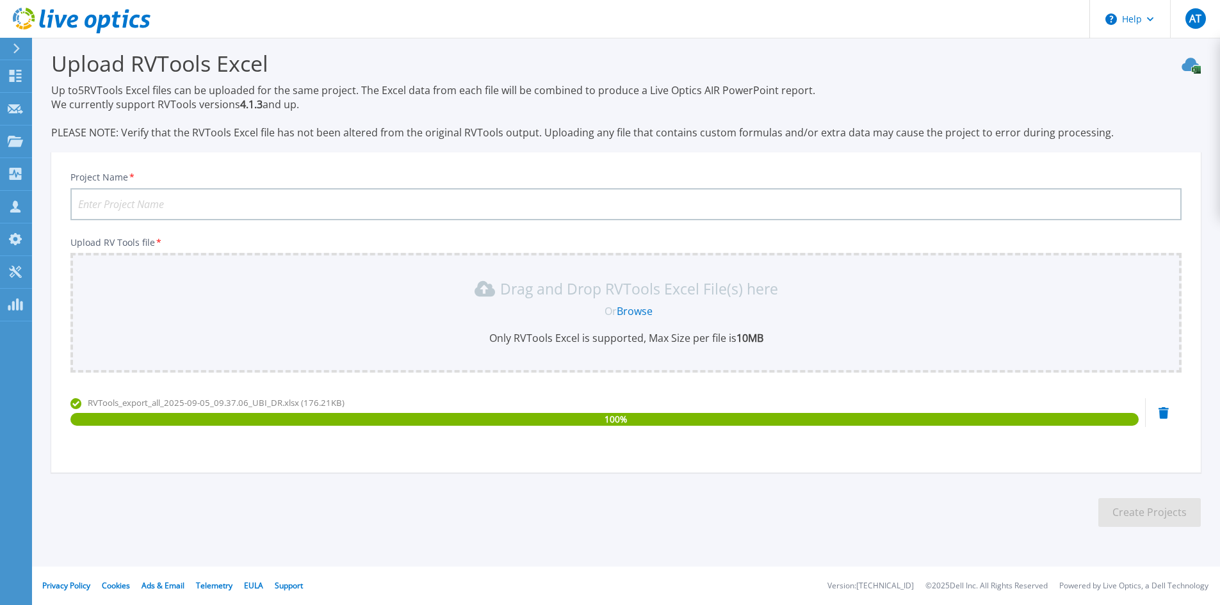
click at [188, 206] on input "Project Name *" at bounding box center [625, 204] width 1111 height 32
type input "RTR-DR"
click at [1138, 510] on button "Create Projects" at bounding box center [1150, 512] width 102 height 29
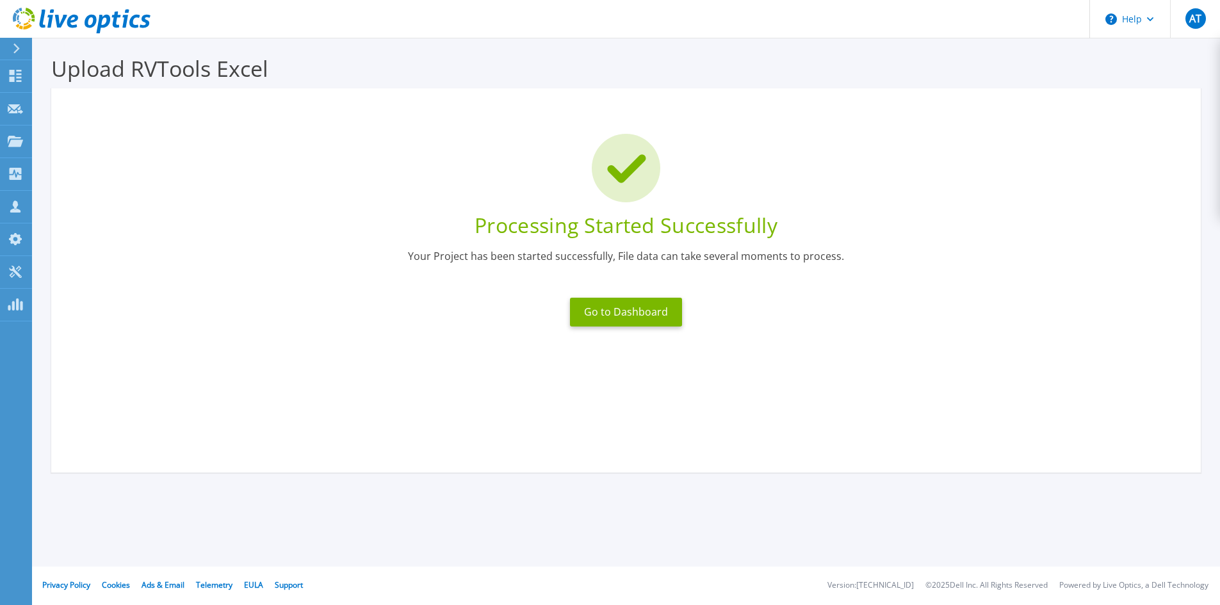
scroll to position [3, 0]
click at [628, 315] on button "Go to Dashboard" at bounding box center [626, 312] width 112 height 29
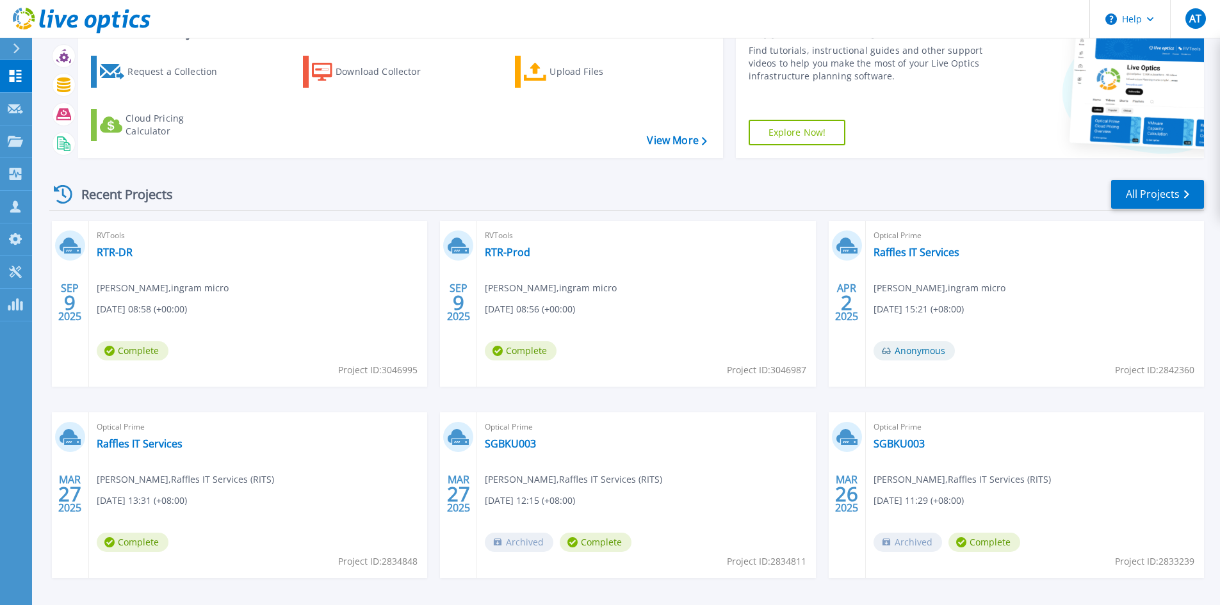
scroll to position [85, 0]
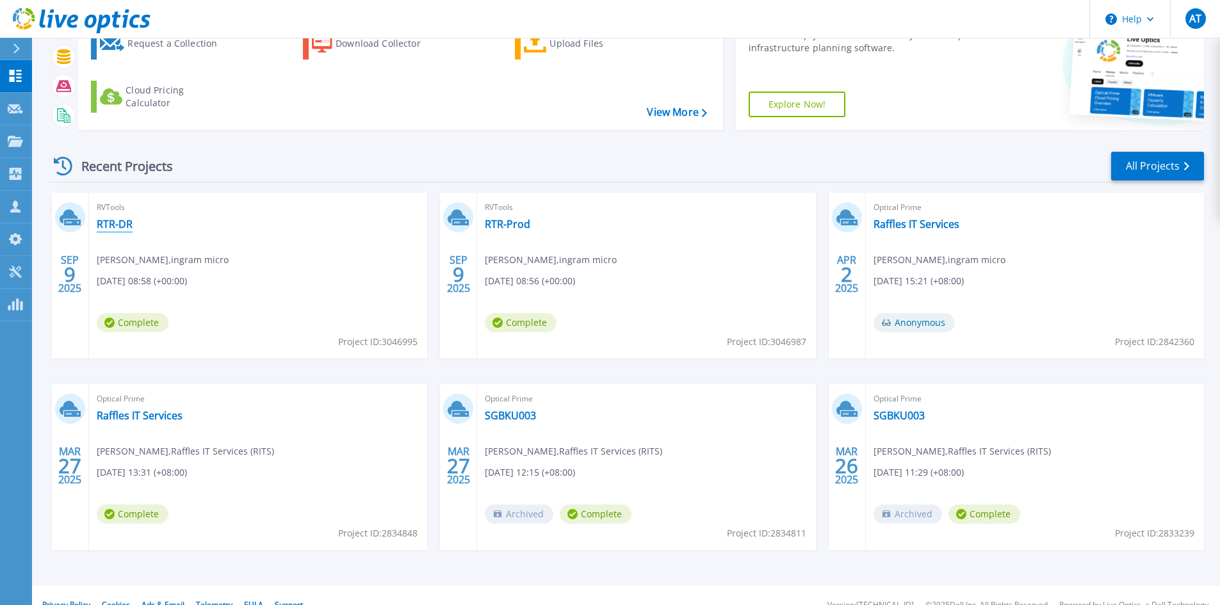
click at [111, 220] on link "RTR-DR" at bounding box center [115, 224] width 36 height 13
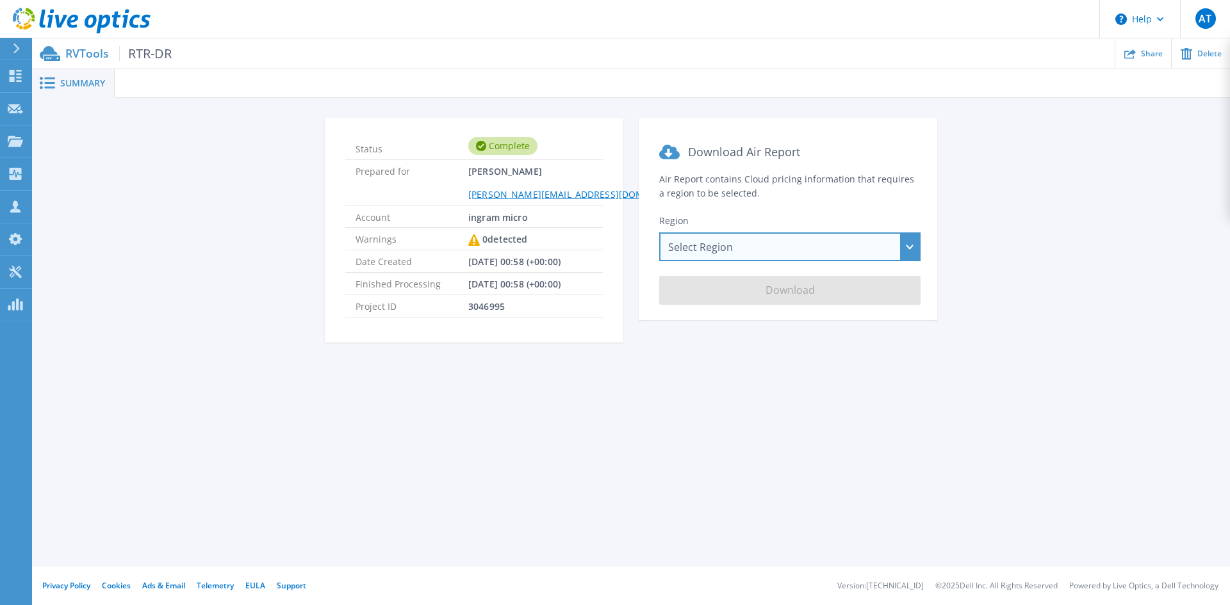
click at [777, 254] on div "Select Region Asia Pacific (Hong Kong) Asia Pacific (Mumbai) Asia Pacific (Seou…" at bounding box center [789, 247] width 261 height 29
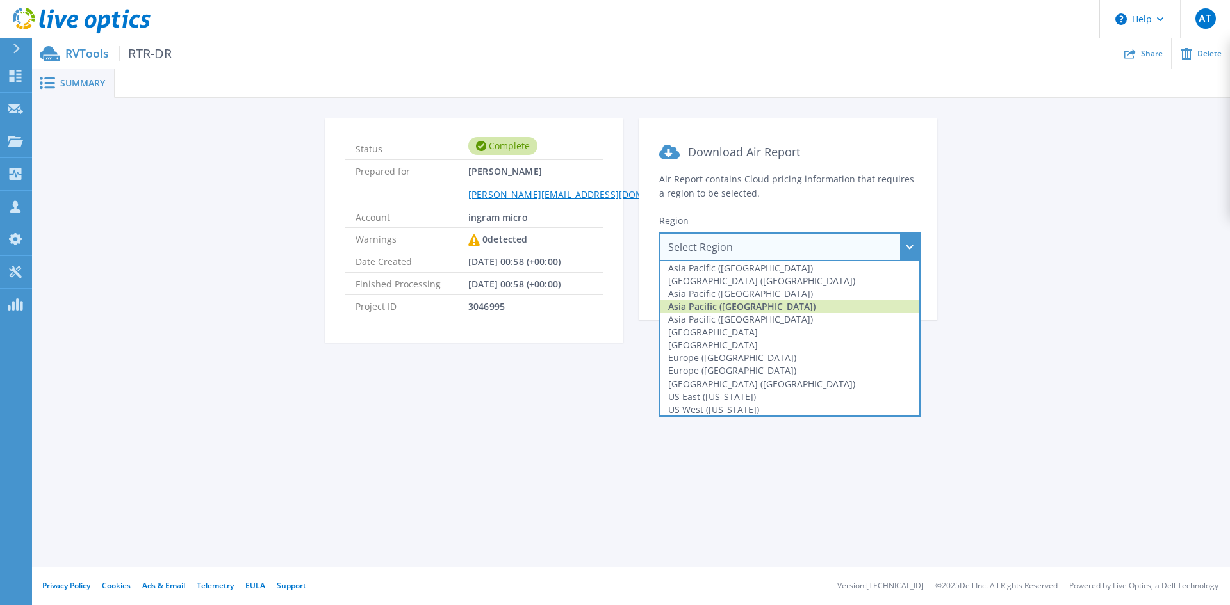
click at [748, 303] on div "Asia Pacific (Singapore)" at bounding box center [789, 306] width 259 height 13
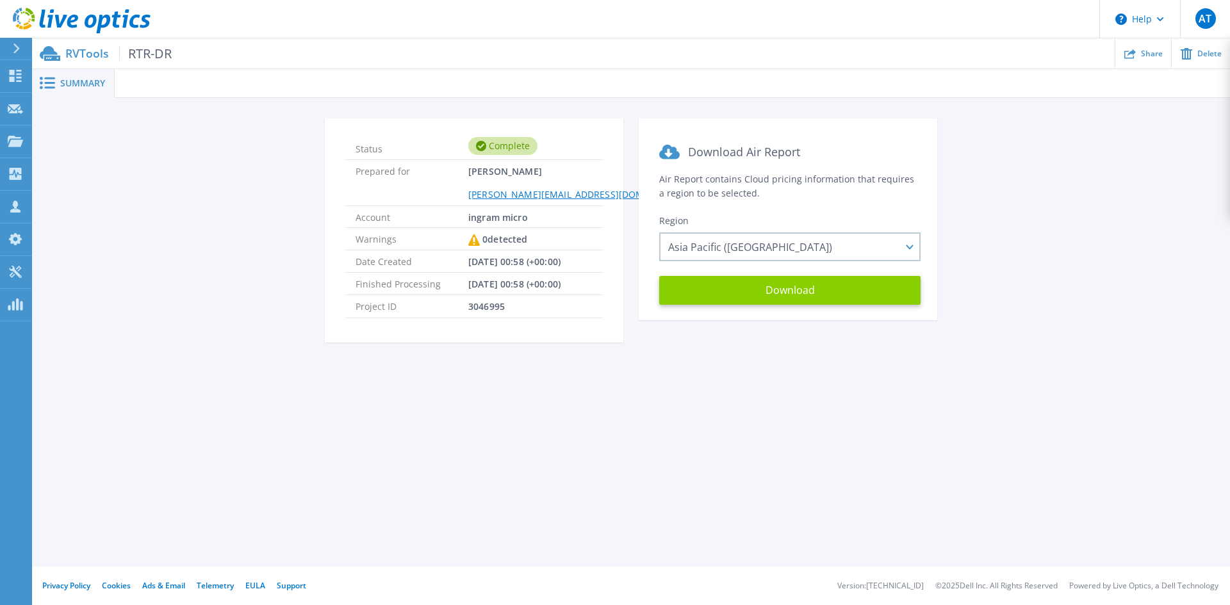
click at [819, 287] on button "Download" at bounding box center [789, 290] width 261 height 29
